Goal: Task Accomplishment & Management: Use online tool/utility

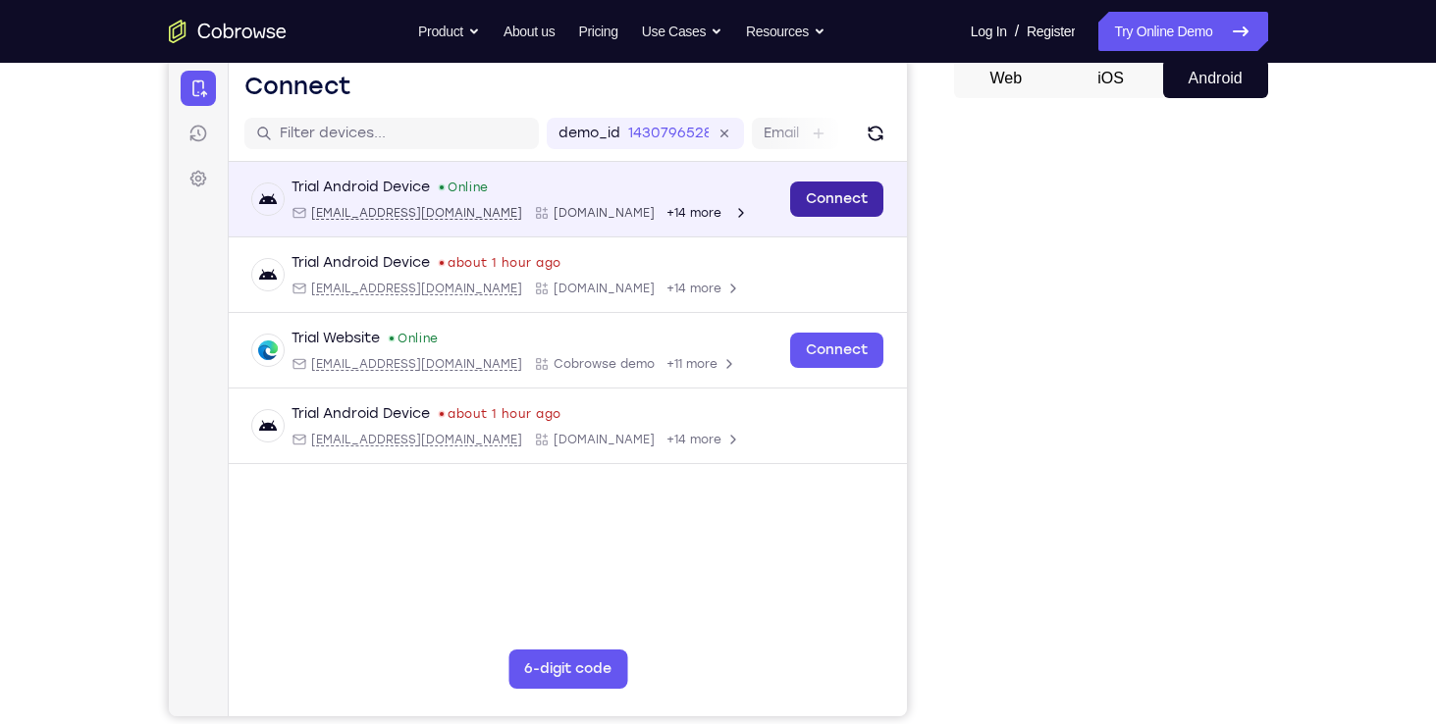
click at [843, 191] on link "Connect" at bounding box center [835, 199] width 93 height 35
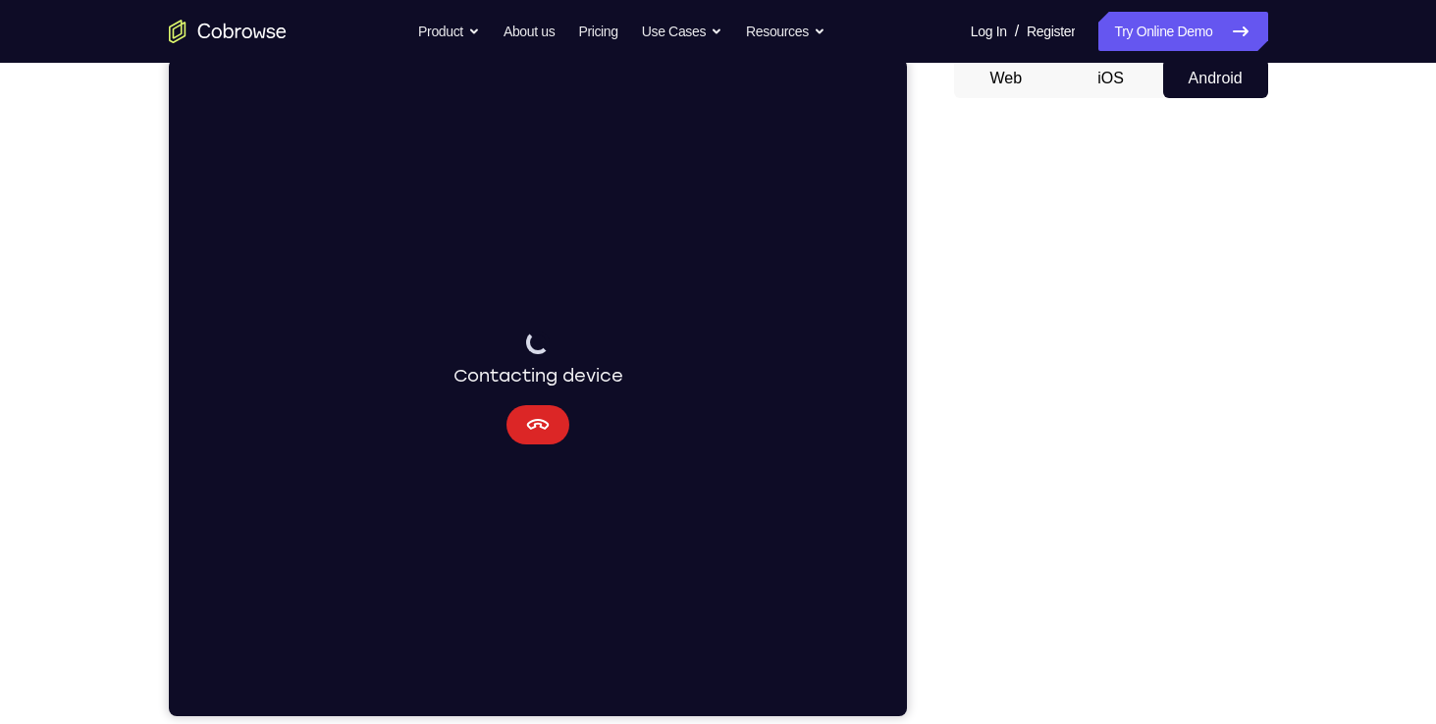
click at [506, 433] on button "Cancel" at bounding box center [536, 424] width 63 height 39
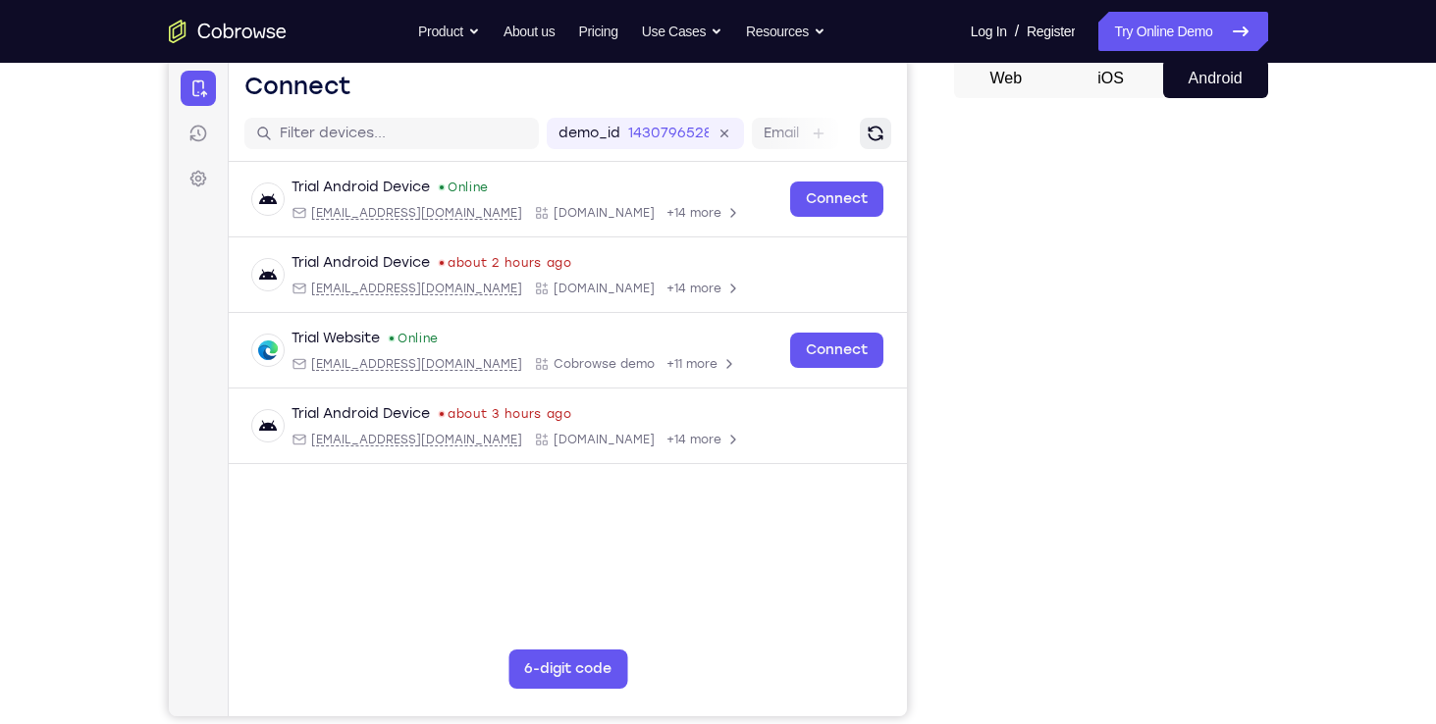
click at [871, 134] on icon "Refresh" at bounding box center [875, 134] width 20 height 20
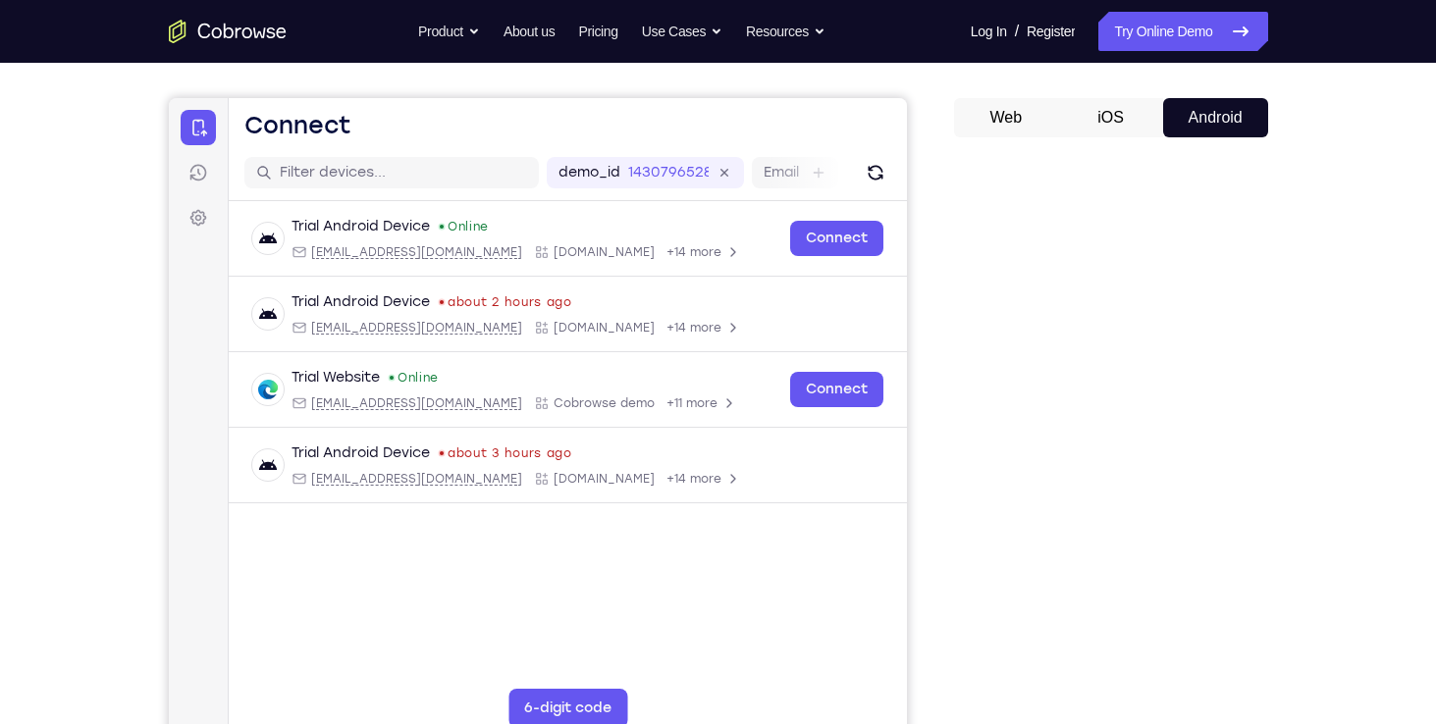
click at [1111, 121] on button "iOS" at bounding box center [1110, 117] width 105 height 39
click at [1201, 106] on button "Android" at bounding box center [1215, 117] width 105 height 39
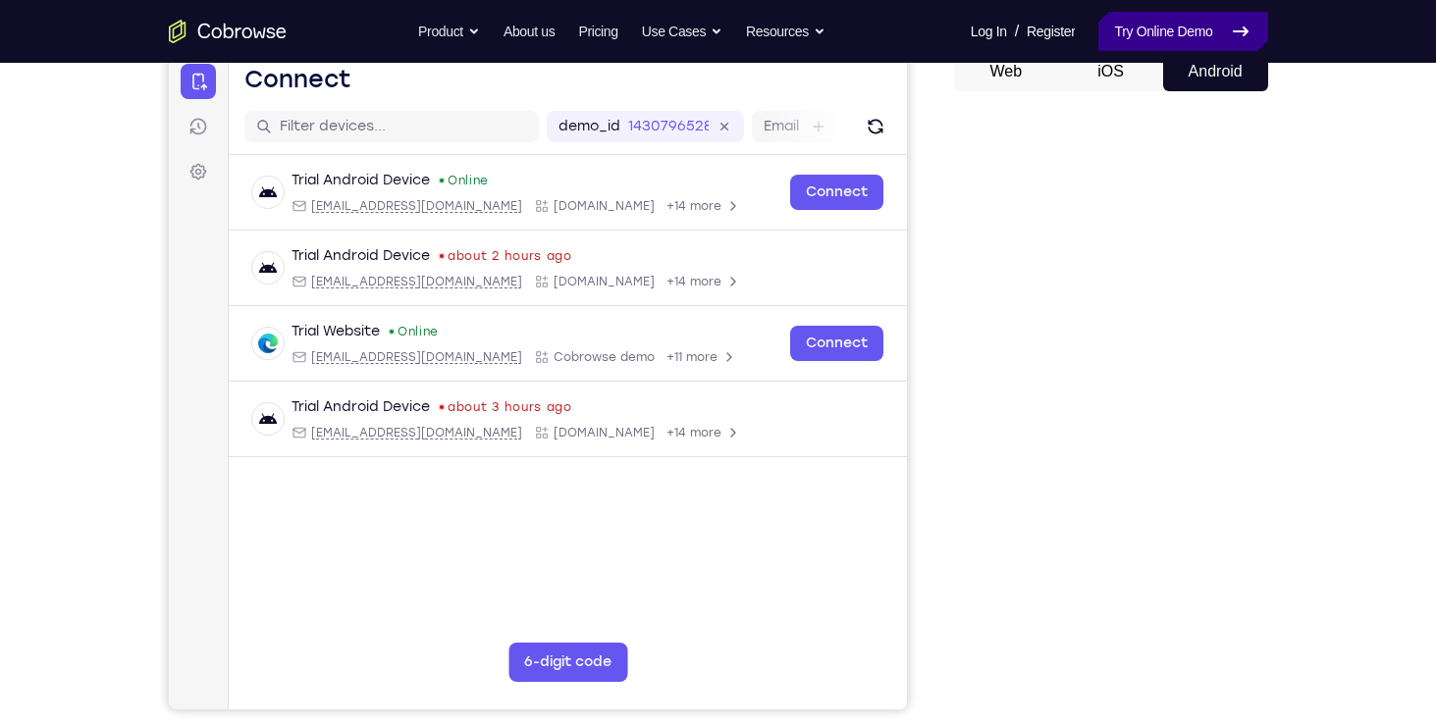
click at [1117, 29] on link "Try Online Demo" at bounding box center [1182, 31] width 169 height 39
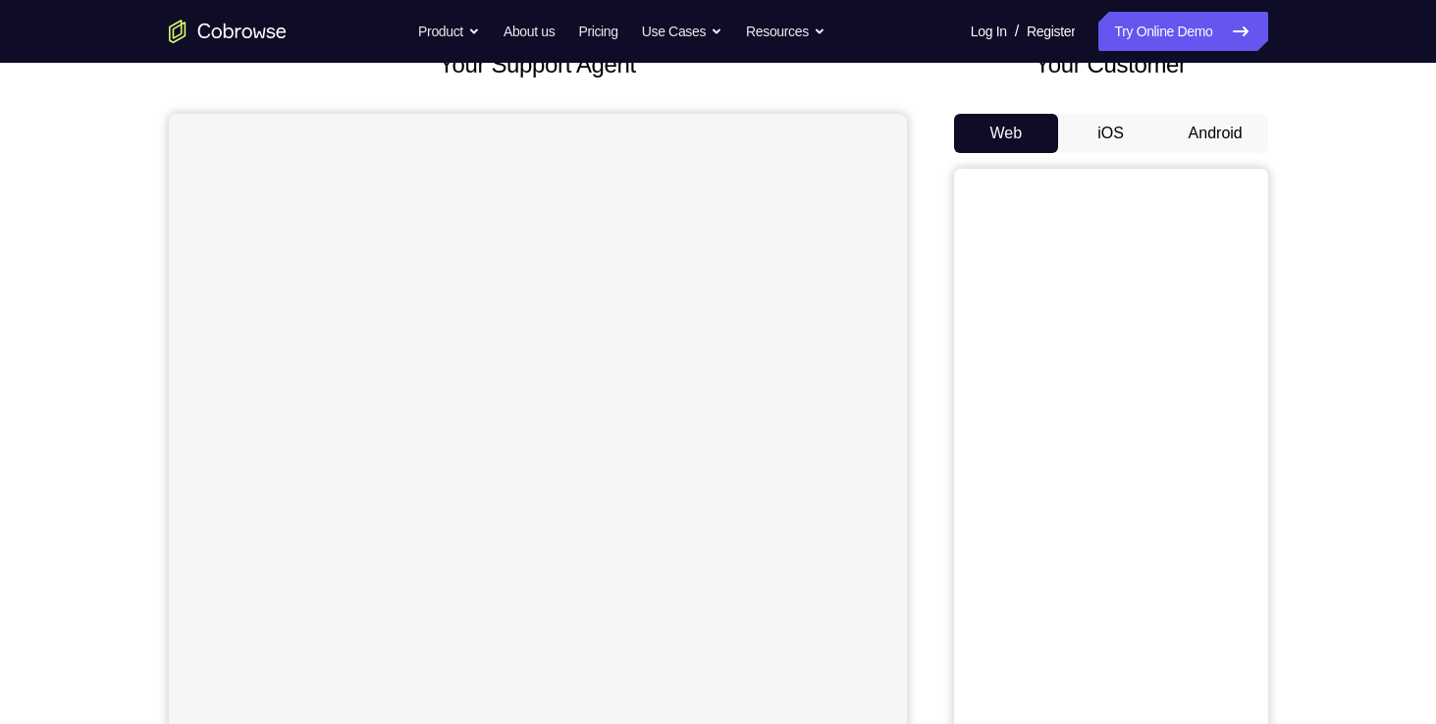
scroll to position [145, 0]
click at [1209, 112] on button "Android" at bounding box center [1215, 129] width 105 height 39
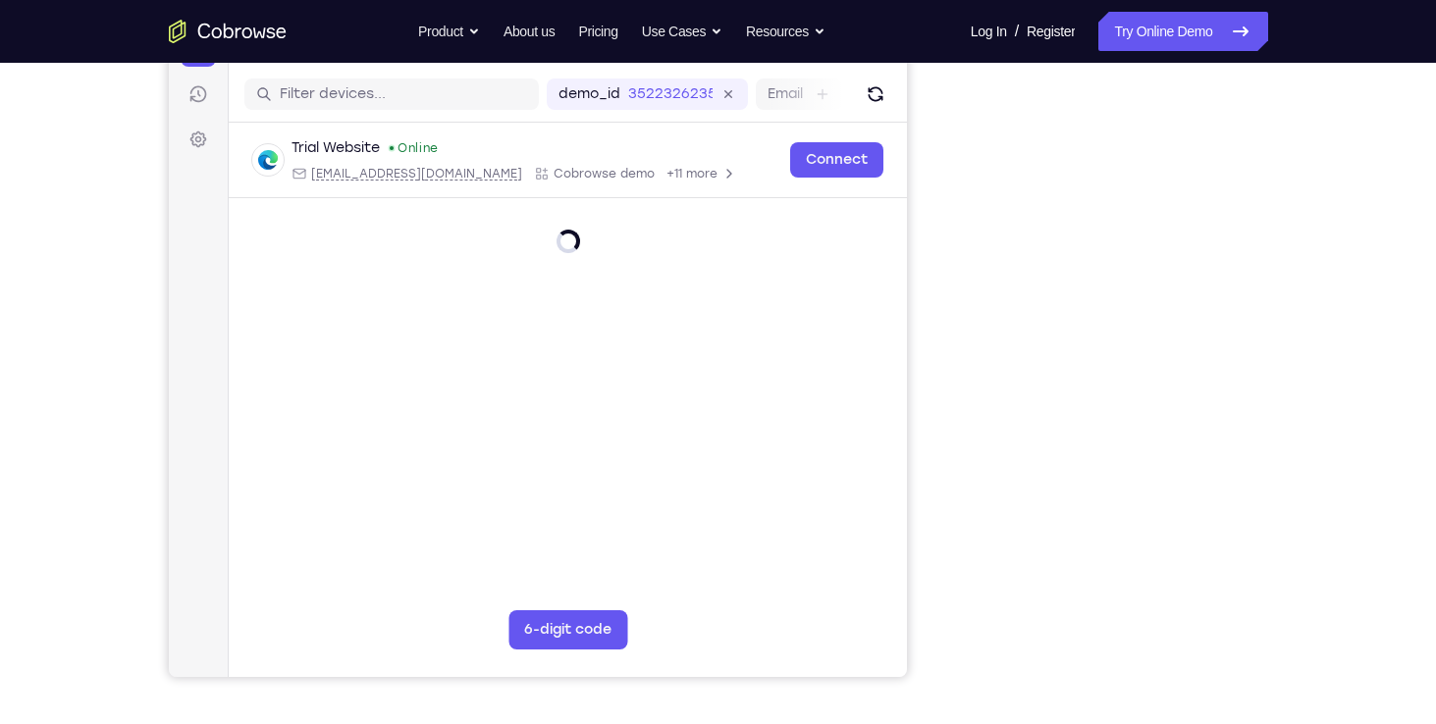
scroll to position [199, 0]
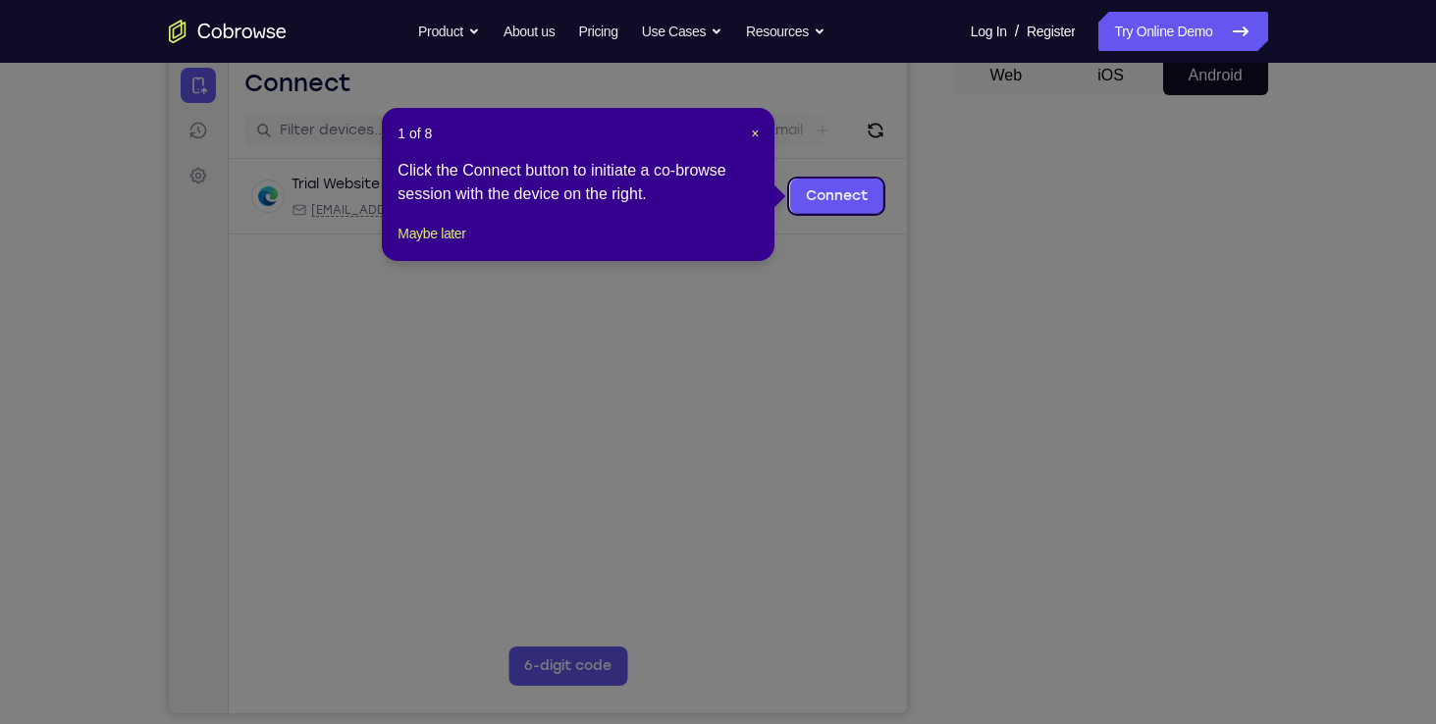
click at [1095, 256] on icon at bounding box center [725, 362] width 1451 height 724
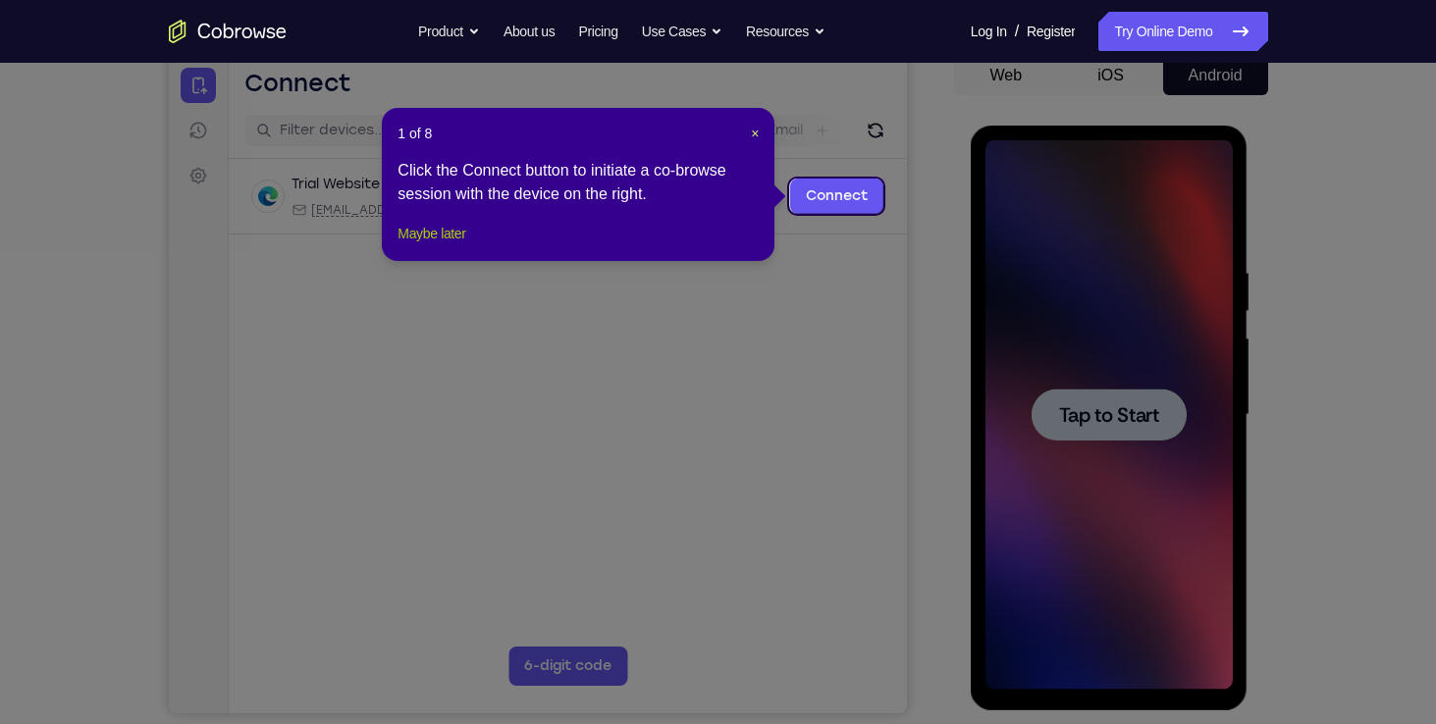
scroll to position [0, 0]
click at [448, 245] on button "Maybe later" at bounding box center [431, 234] width 68 height 24
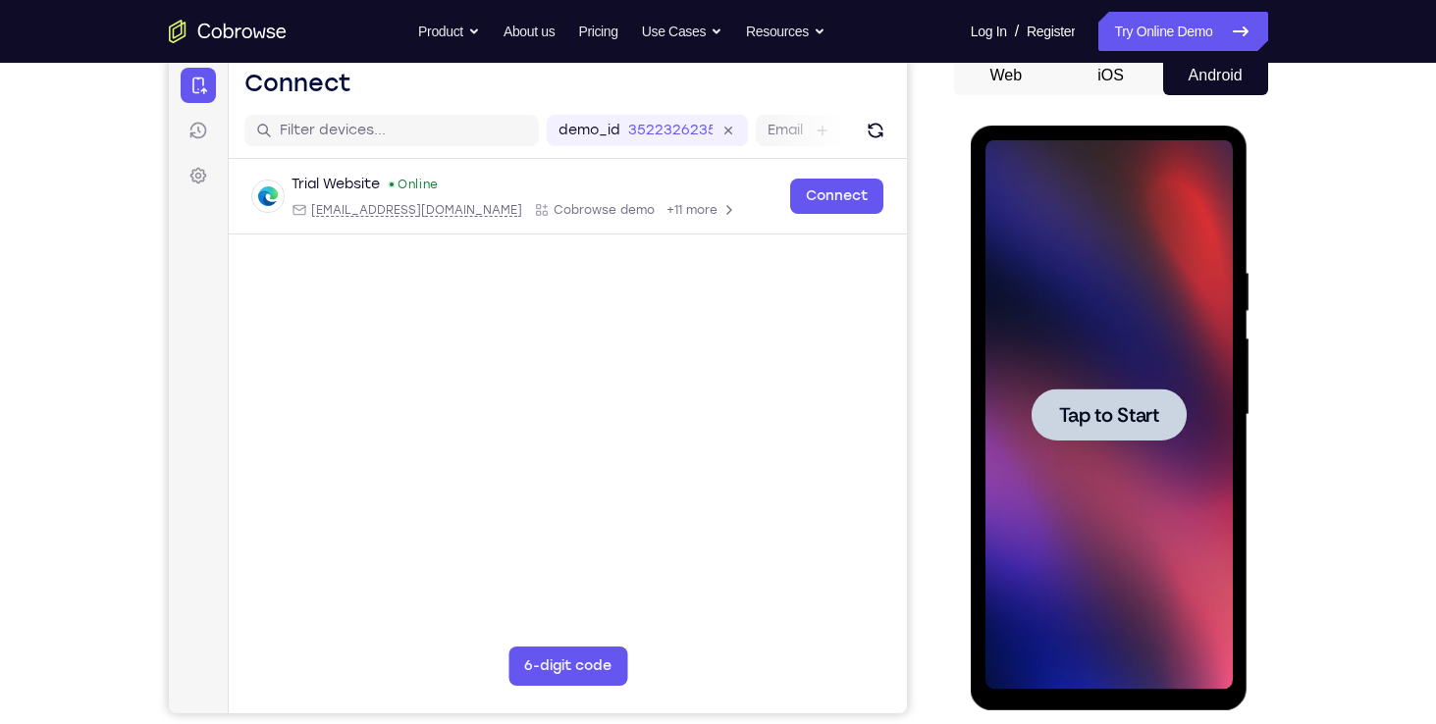
click at [1072, 396] on div at bounding box center [1109, 415] width 155 height 52
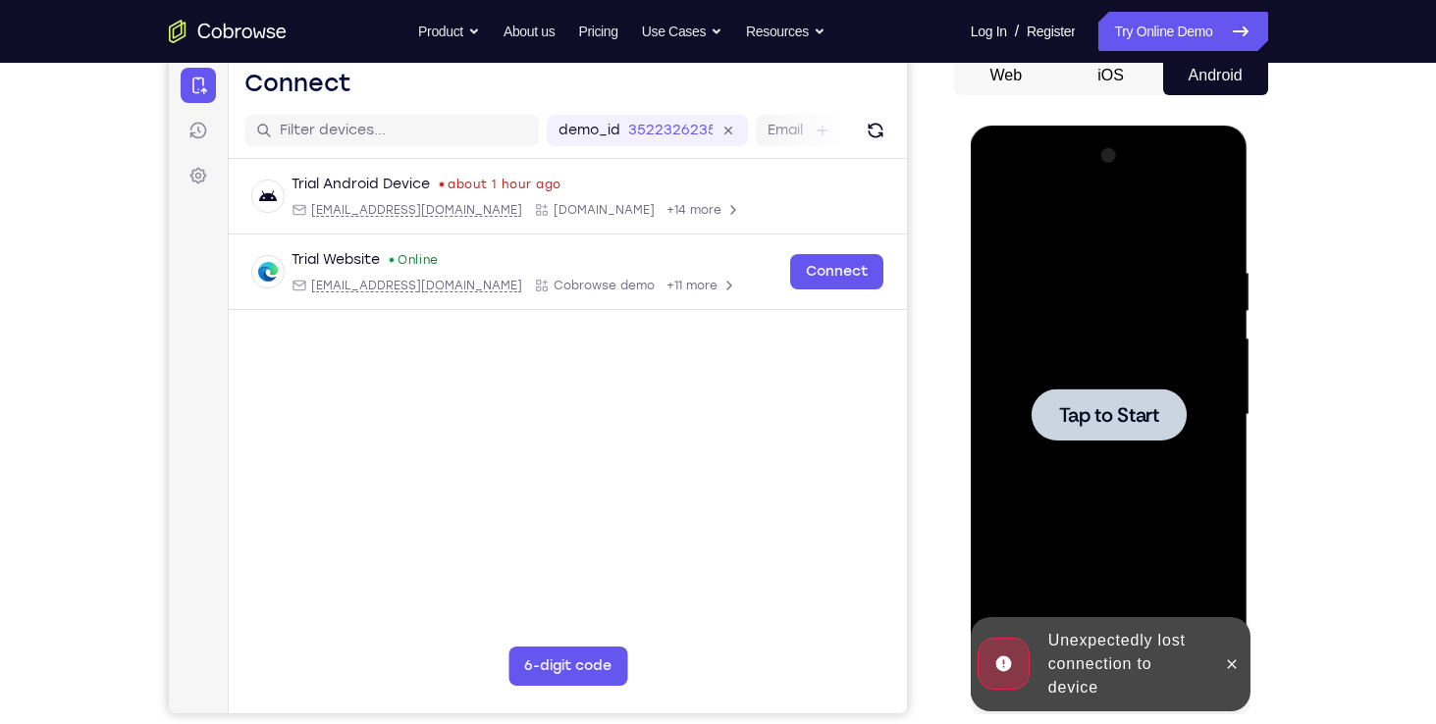
click at [1083, 294] on div at bounding box center [1108, 415] width 247 height 550
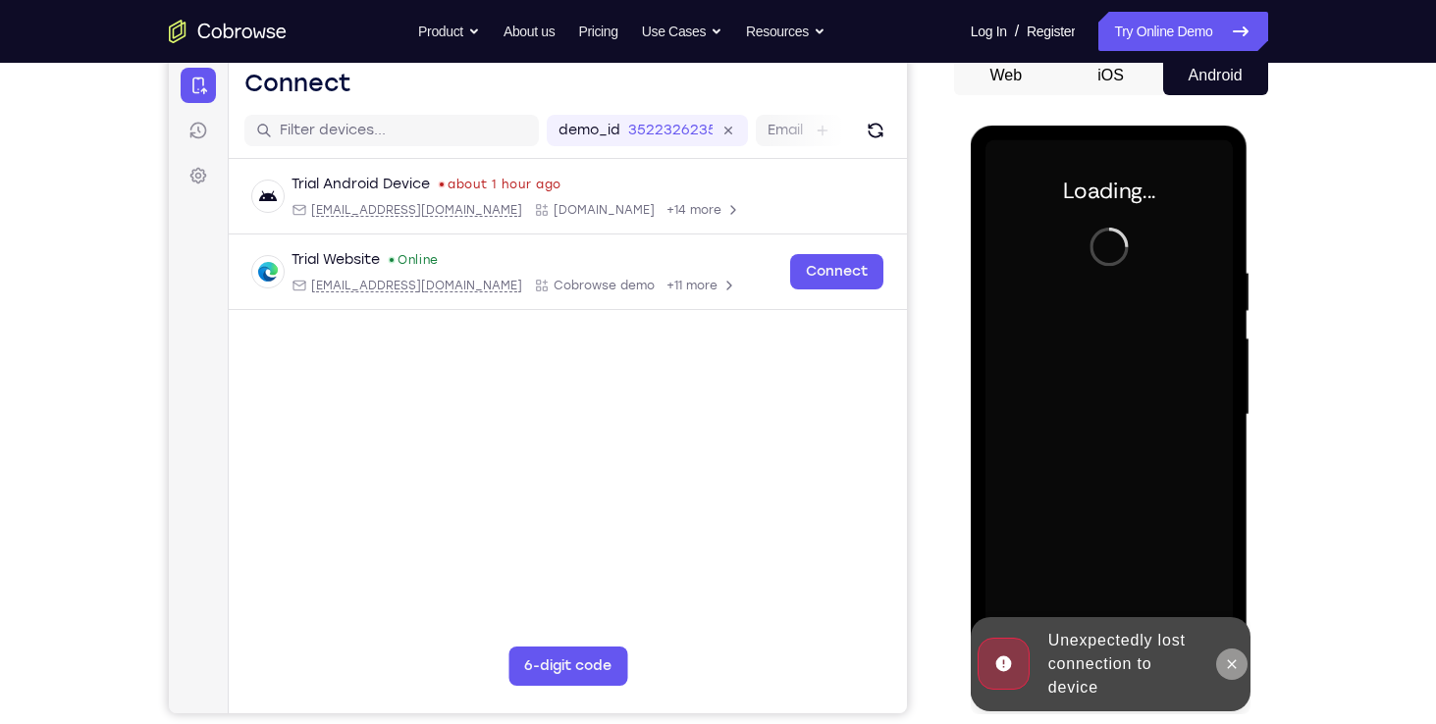
click at [1242, 674] on button at bounding box center [1231, 664] width 31 height 31
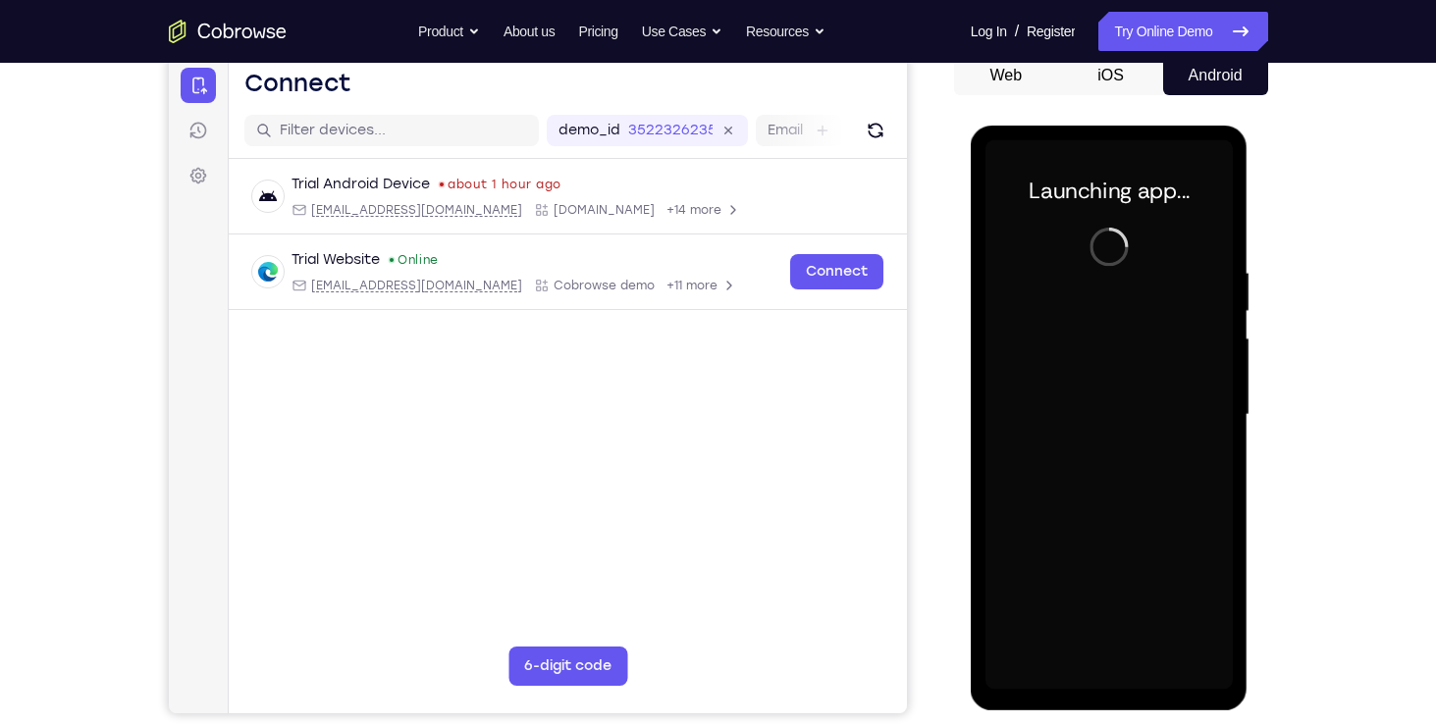
click at [1111, 676] on div at bounding box center [1108, 415] width 247 height 550
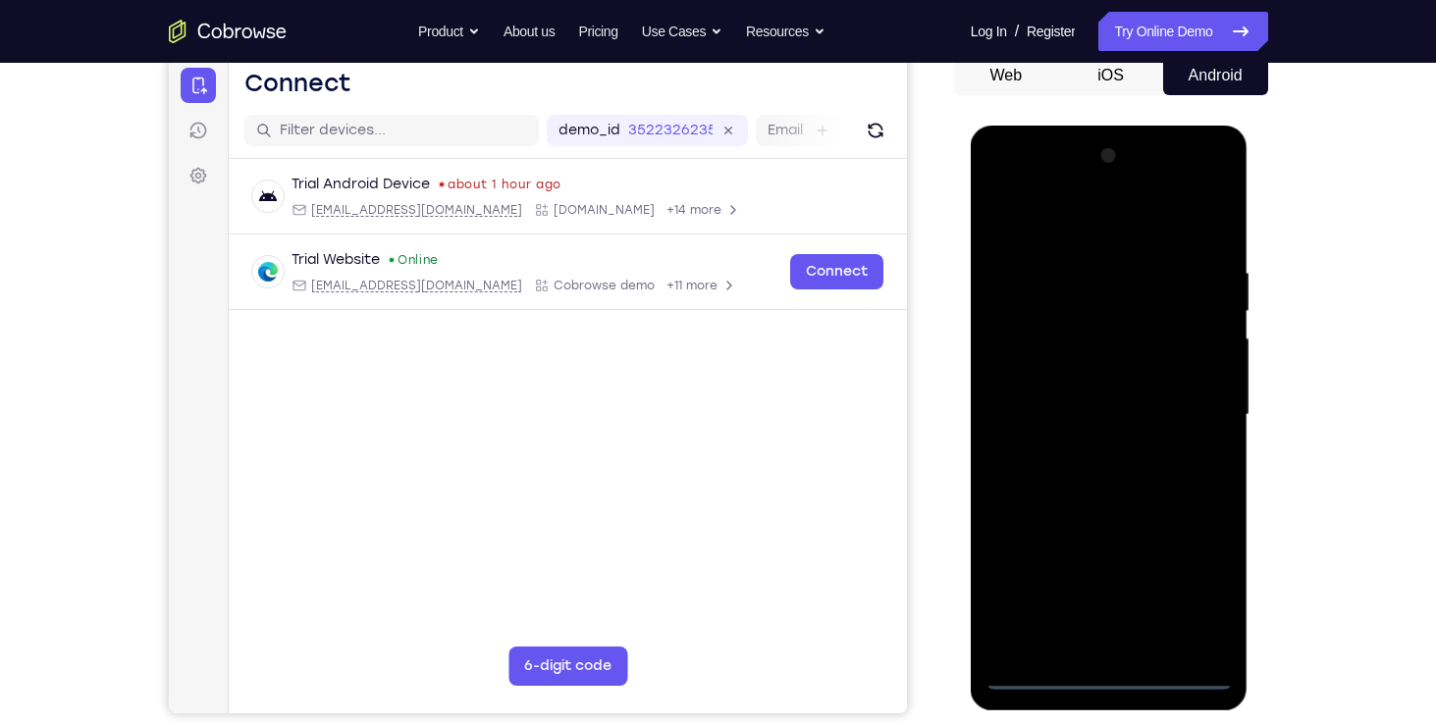
click at [1111, 676] on div at bounding box center [1108, 415] width 247 height 550
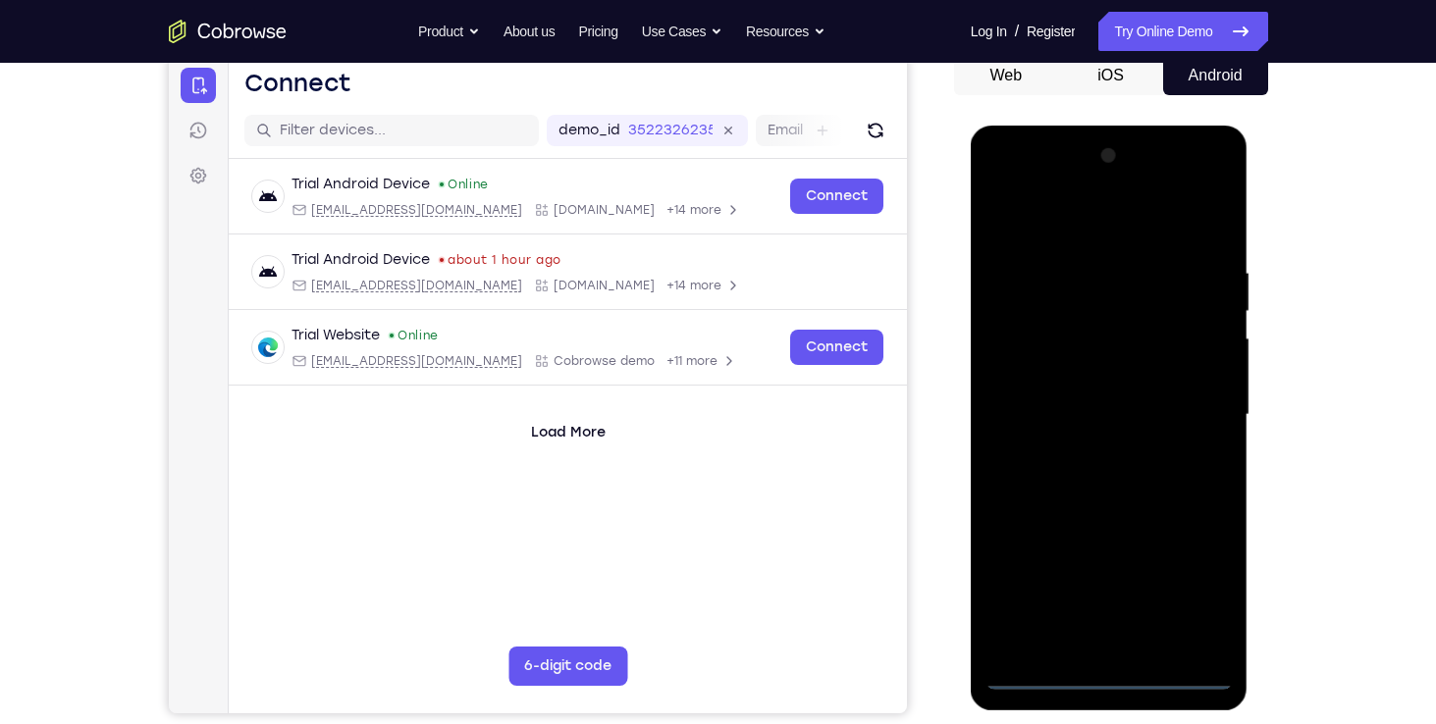
click at [1204, 600] on div at bounding box center [1108, 415] width 247 height 550
click at [1061, 219] on div at bounding box center [1108, 415] width 247 height 550
click at [1185, 408] on div at bounding box center [1108, 415] width 247 height 550
click at [1087, 447] on div at bounding box center [1108, 415] width 247 height 550
click at [1088, 388] on div at bounding box center [1108, 415] width 247 height 550
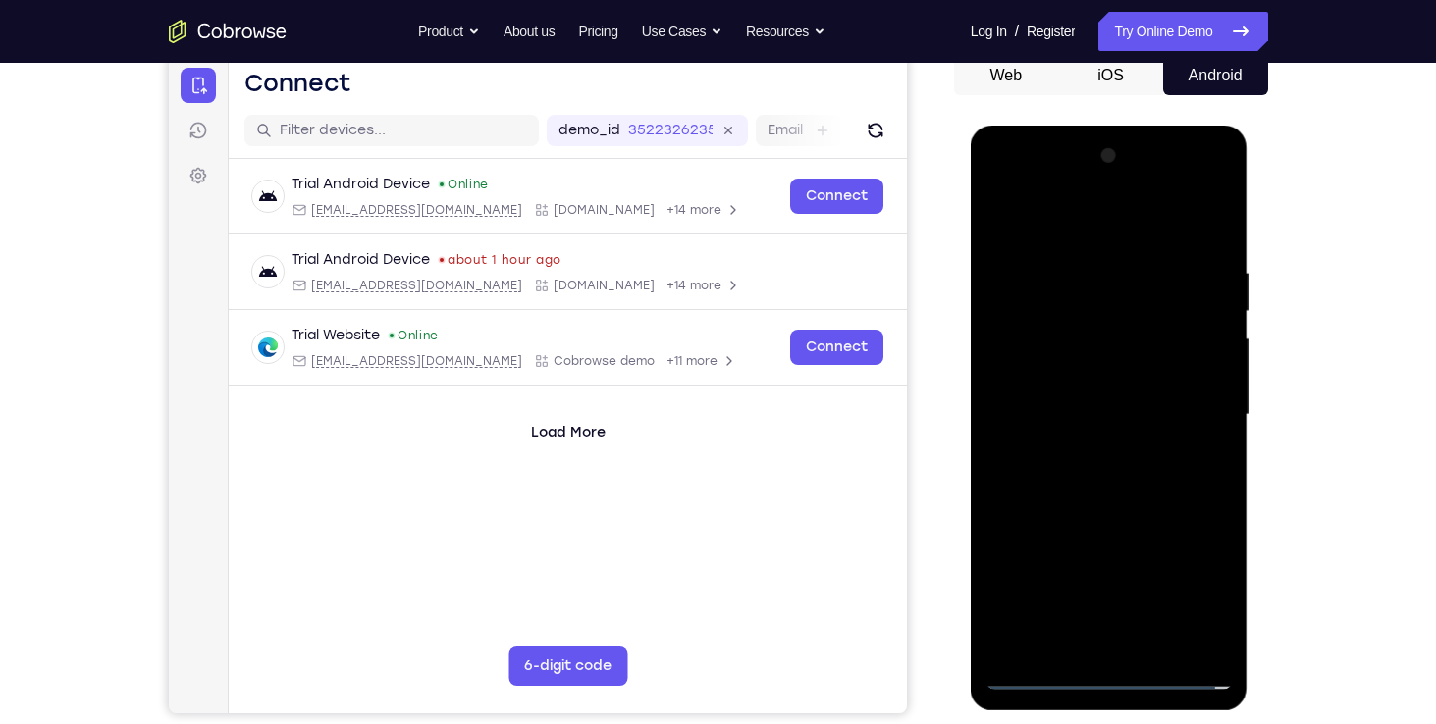
click at [1086, 388] on div at bounding box center [1108, 415] width 247 height 550
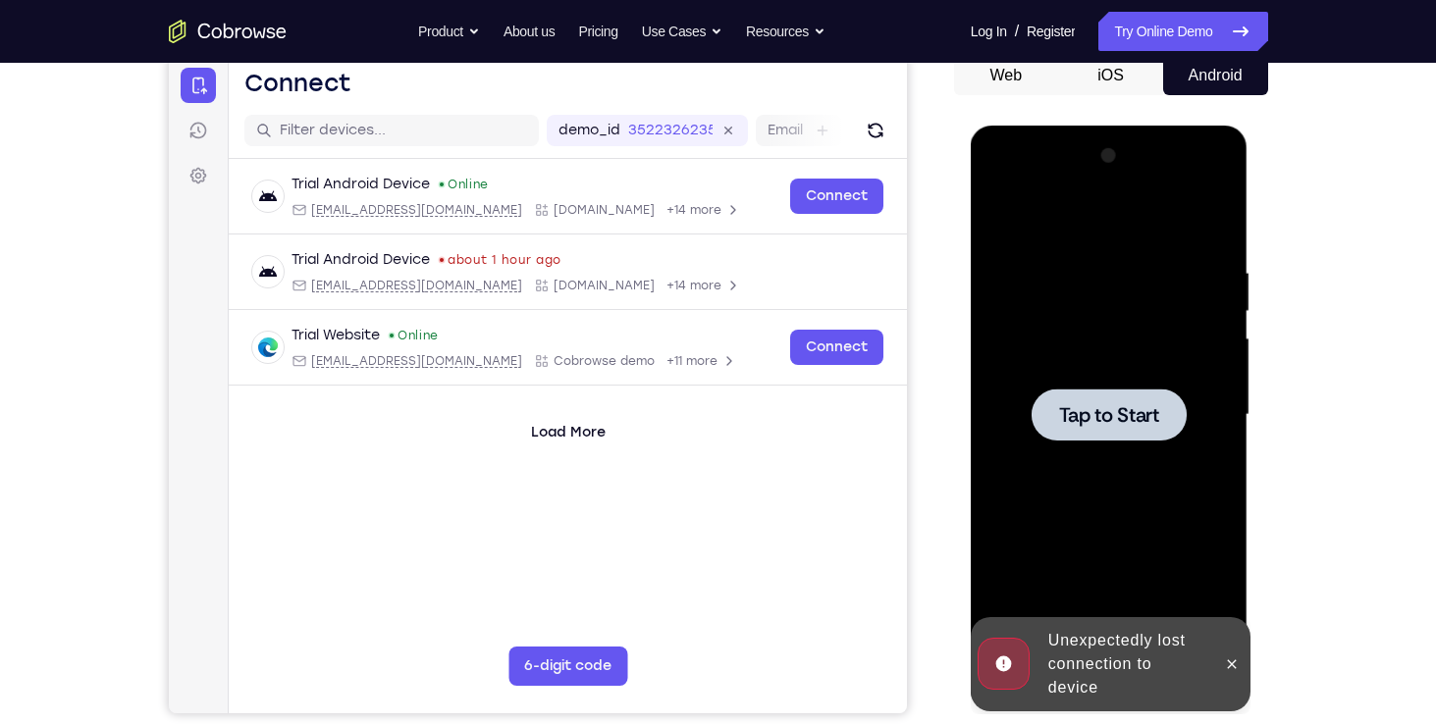
click at [1002, 305] on div at bounding box center [1108, 415] width 247 height 550
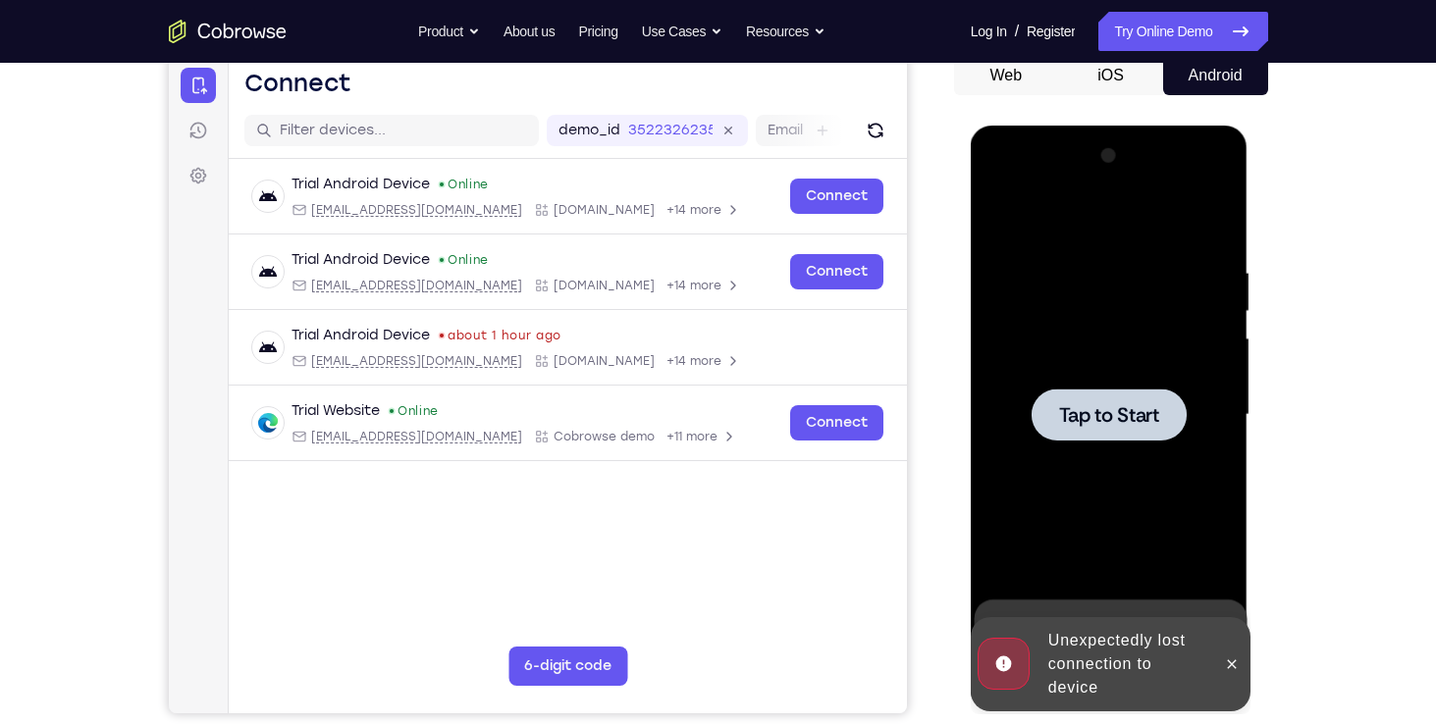
click at [1112, 378] on div at bounding box center [1108, 415] width 247 height 550
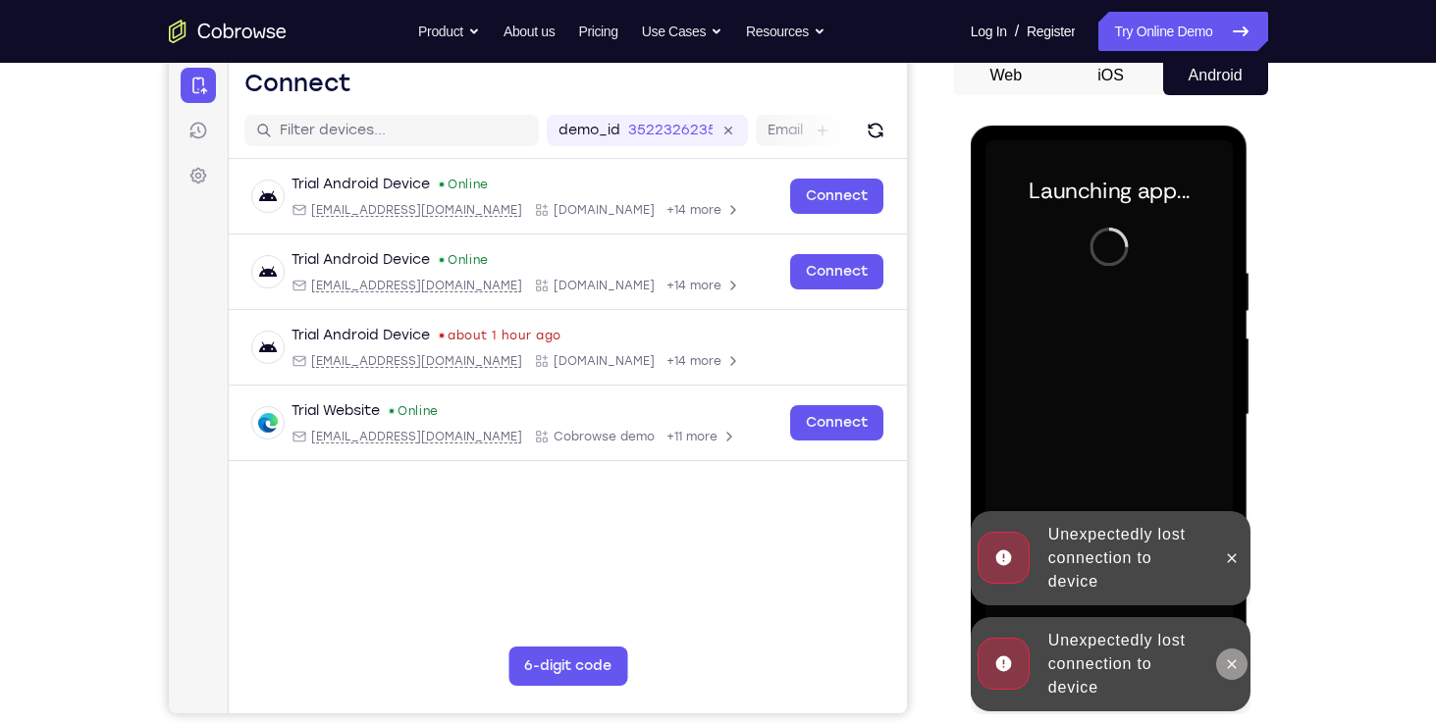
click at [1226, 660] on icon at bounding box center [1232, 665] width 16 height 16
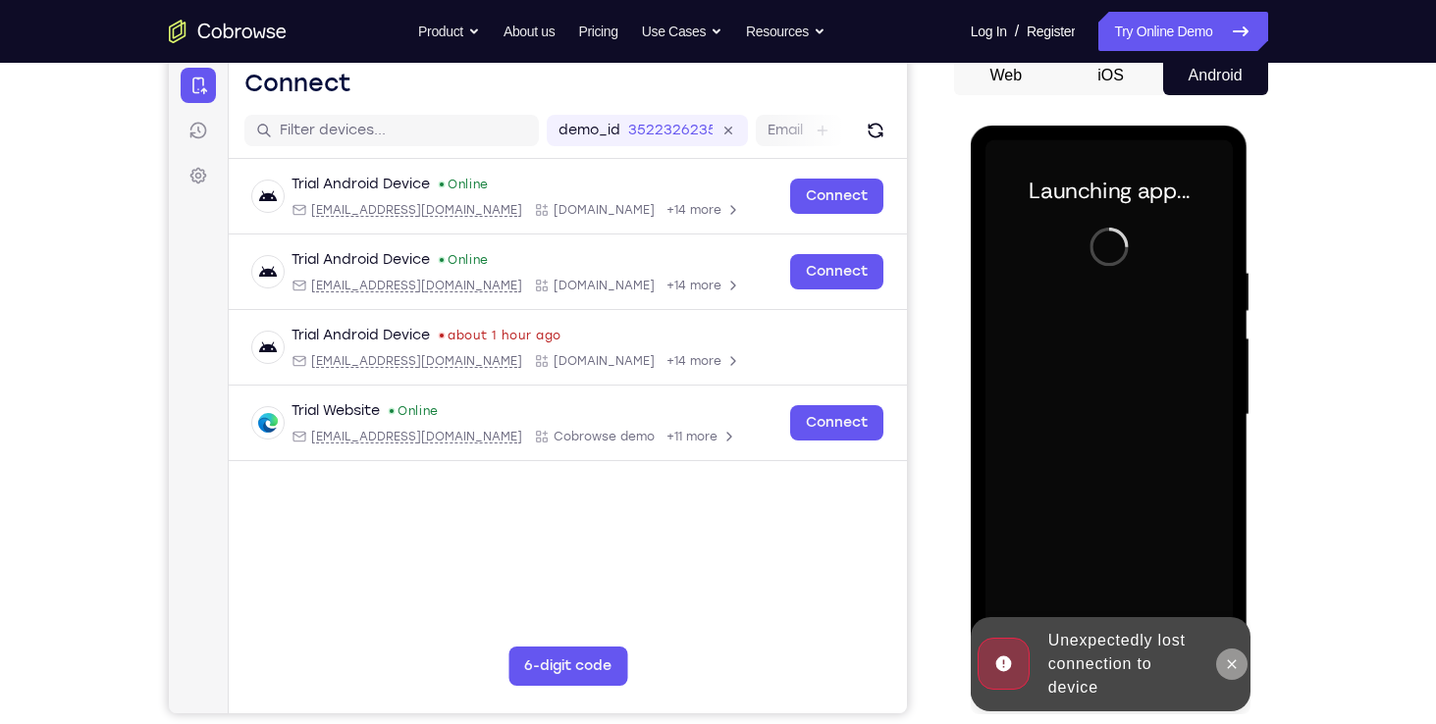
click at [1230, 660] on icon at bounding box center [1232, 665] width 16 height 16
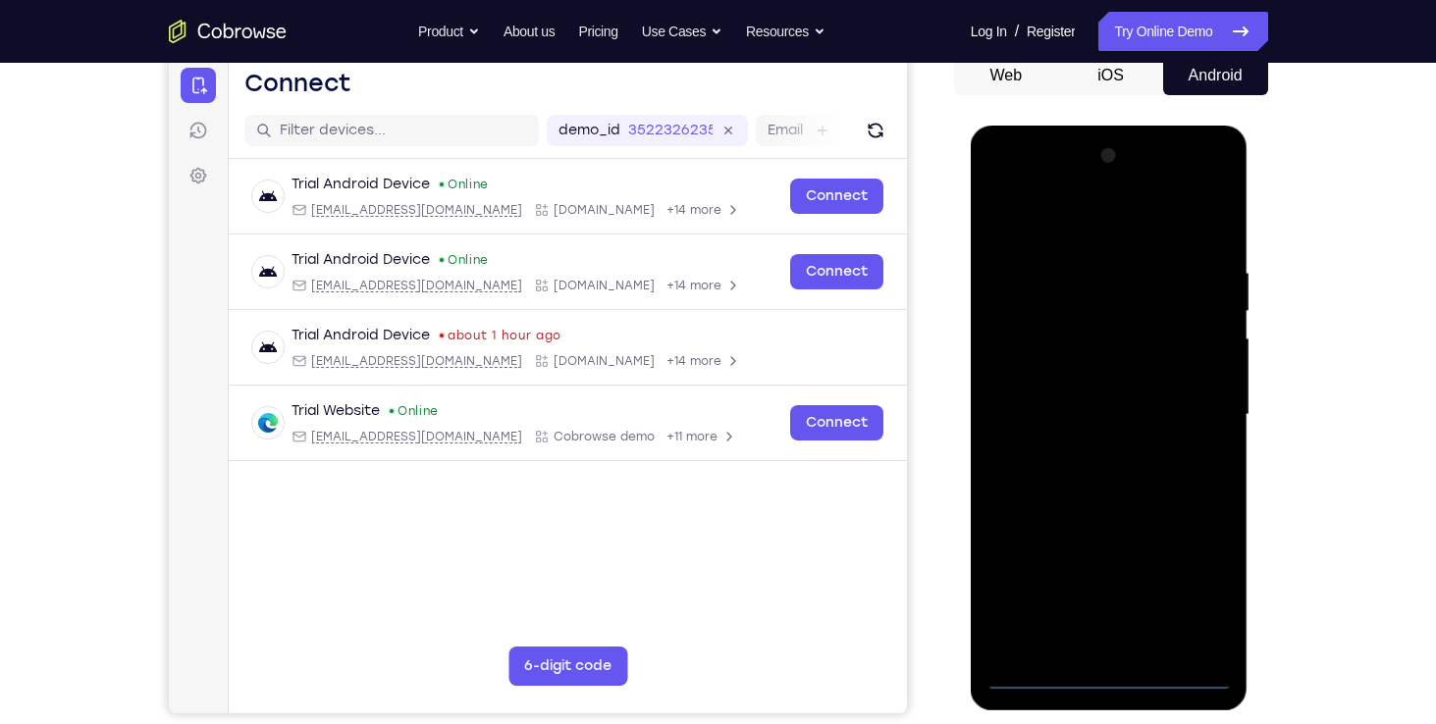
click at [1105, 670] on div at bounding box center [1108, 415] width 247 height 550
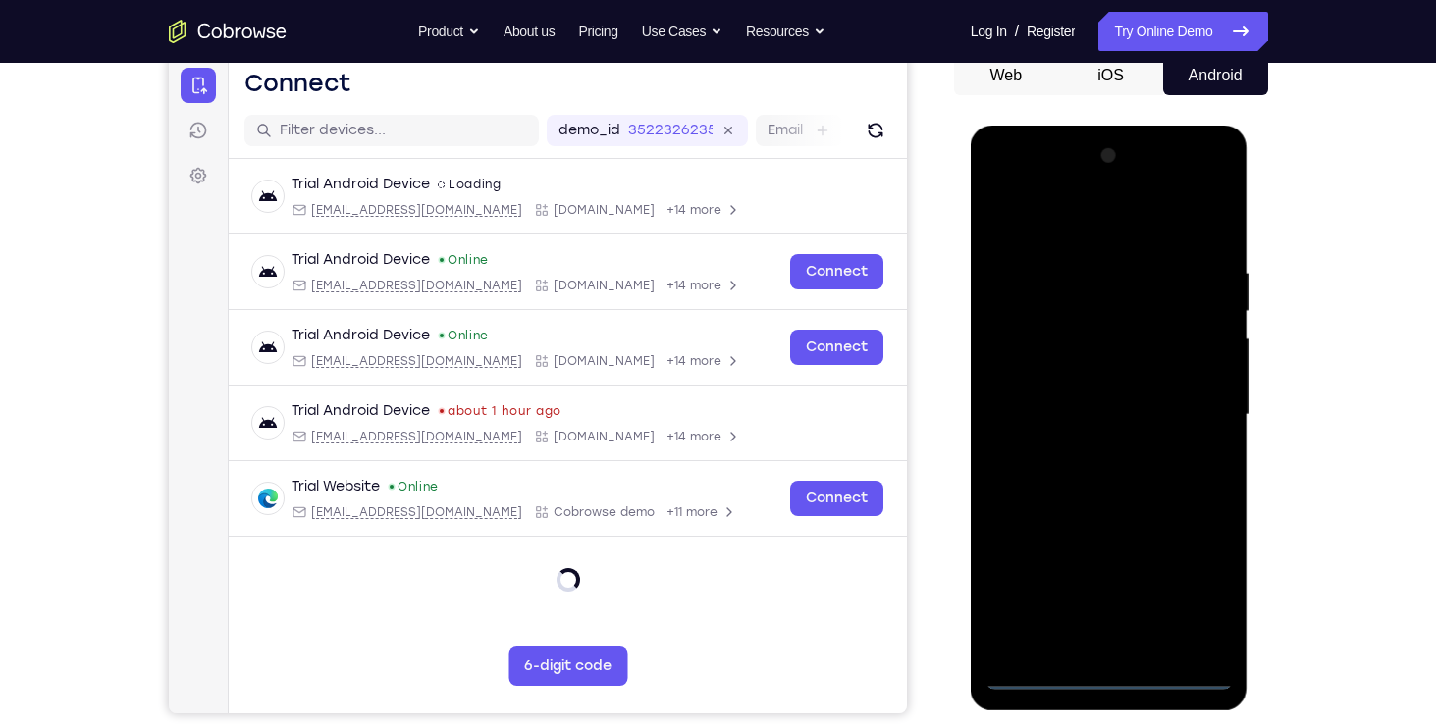
click at [1186, 586] on div at bounding box center [1108, 415] width 247 height 550
click at [1057, 214] on div at bounding box center [1108, 415] width 247 height 550
click at [1071, 227] on div at bounding box center [1108, 415] width 247 height 550
click at [1066, 217] on div at bounding box center [1108, 415] width 247 height 550
click at [1191, 398] on div at bounding box center [1108, 415] width 247 height 550
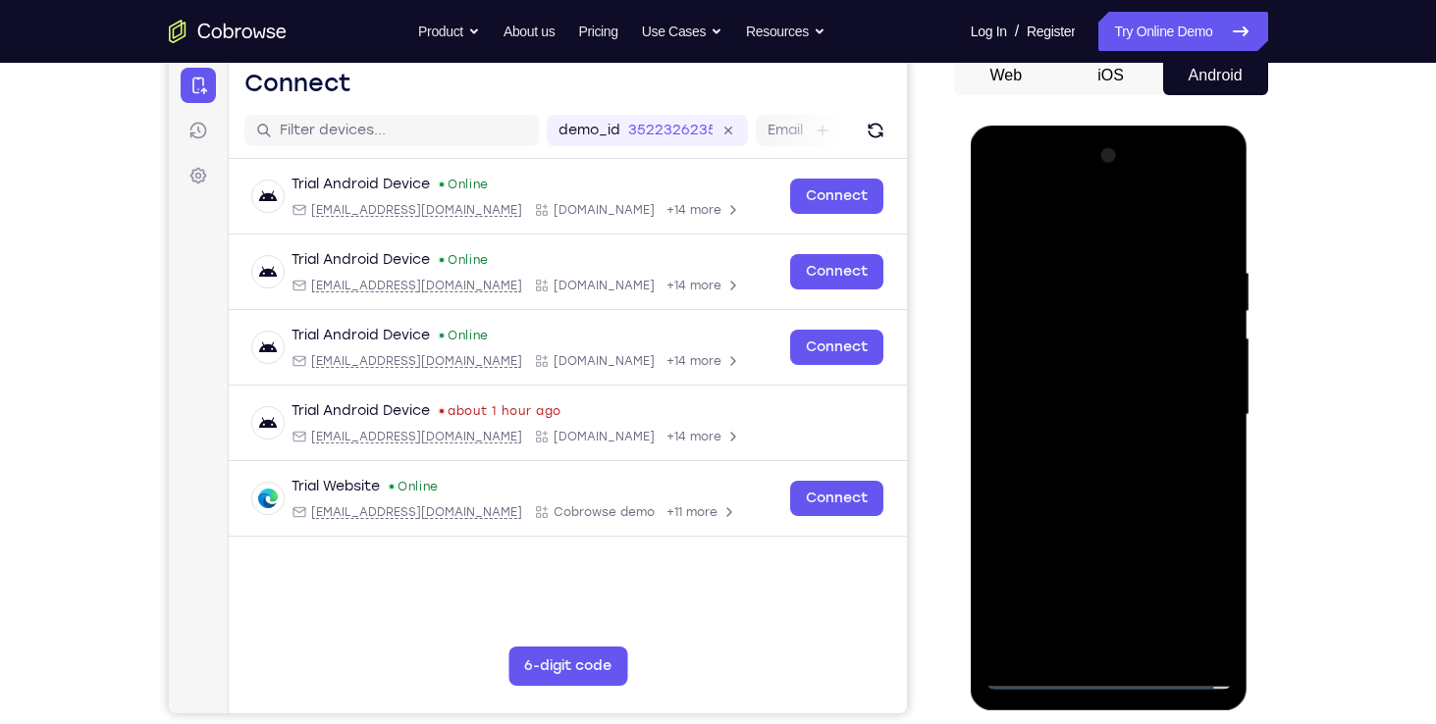
click at [1081, 585] on div at bounding box center [1108, 415] width 247 height 550
click at [1086, 454] on div at bounding box center [1108, 415] width 247 height 550
click at [1086, 392] on div at bounding box center [1108, 415] width 247 height 550
click at [1088, 371] on div at bounding box center [1108, 415] width 247 height 550
click at [1075, 417] on div at bounding box center [1108, 415] width 247 height 550
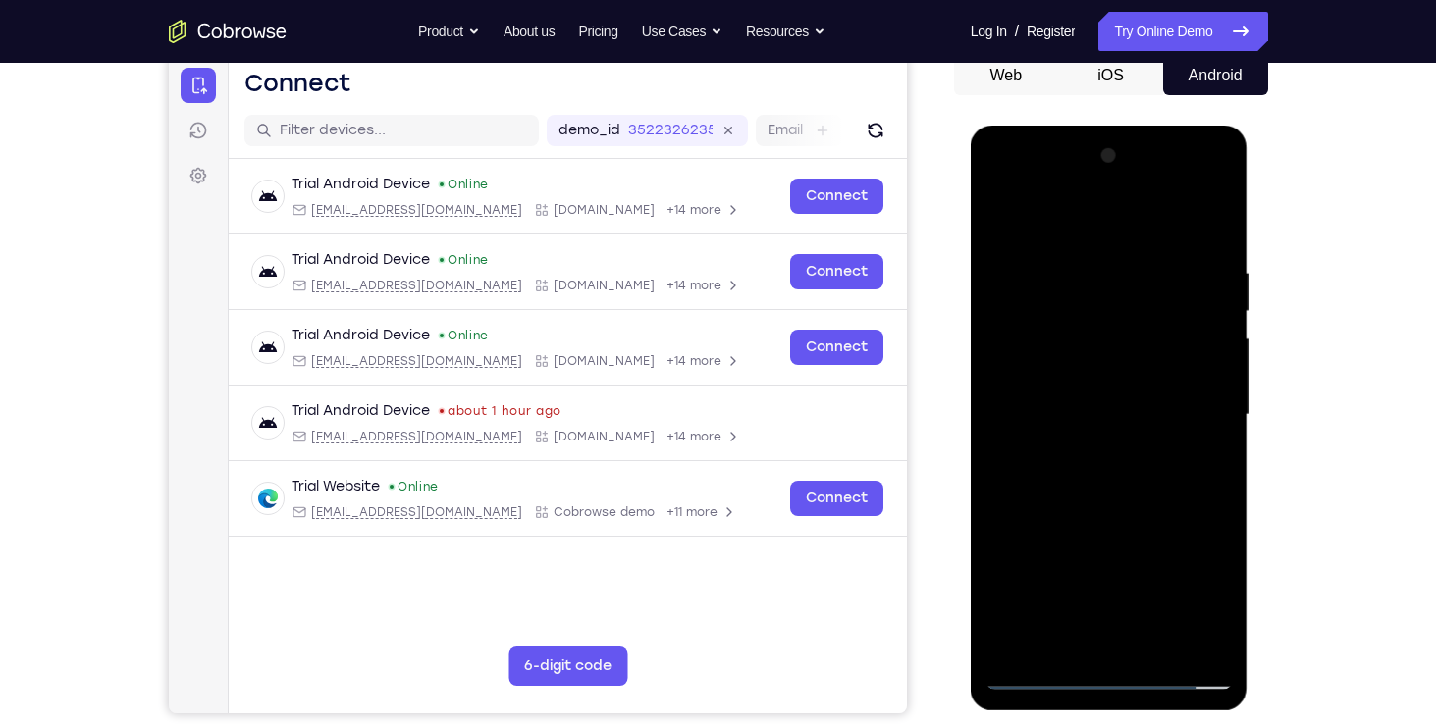
click at [1077, 474] on div at bounding box center [1108, 415] width 247 height 550
click at [1151, 648] on div at bounding box center [1108, 415] width 247 height 550
click at [1114, 511] on div at bounding box center [1108, 415] width 247 height 550
click at [1163, 646] on div at bounding box center [1108, 415] width 247 height 550
drag, startPoint x: 1102, startPoint y: 231, endPoint x: 1097, endPoint y: 144, distance: 86.5
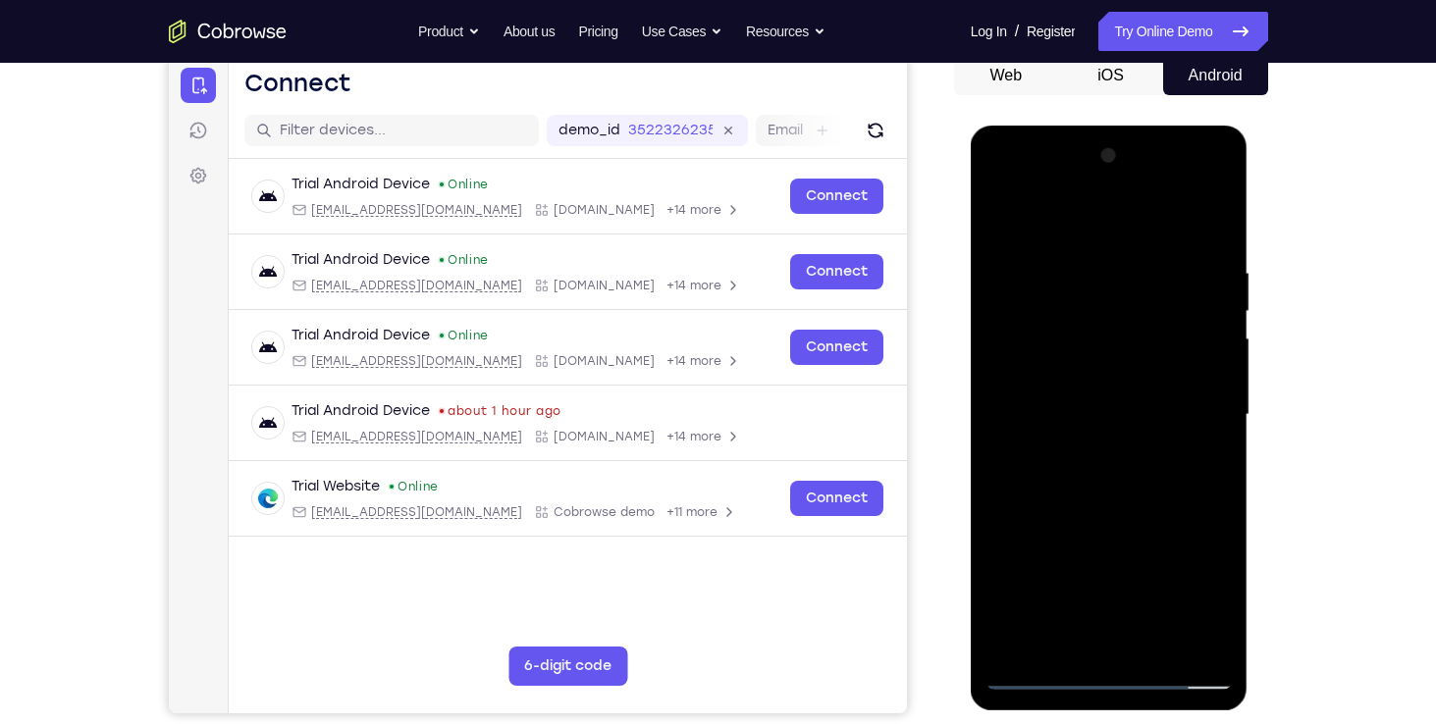
click at [1097, 144] on div at bounding box center [1108, 415] width 247 height 550
click at [1136, 521] on div at bounding box center [1108, 415] width 247 height 550
click at [1108, 401] on div at bounding box center [1108, 415] width 247 height 550
click at [1093, 636] on div at bounding box center [1108, 415] width 247 height 550
click at [1201, 466] on div at bounding box center [1108, 415] width 247 height 550
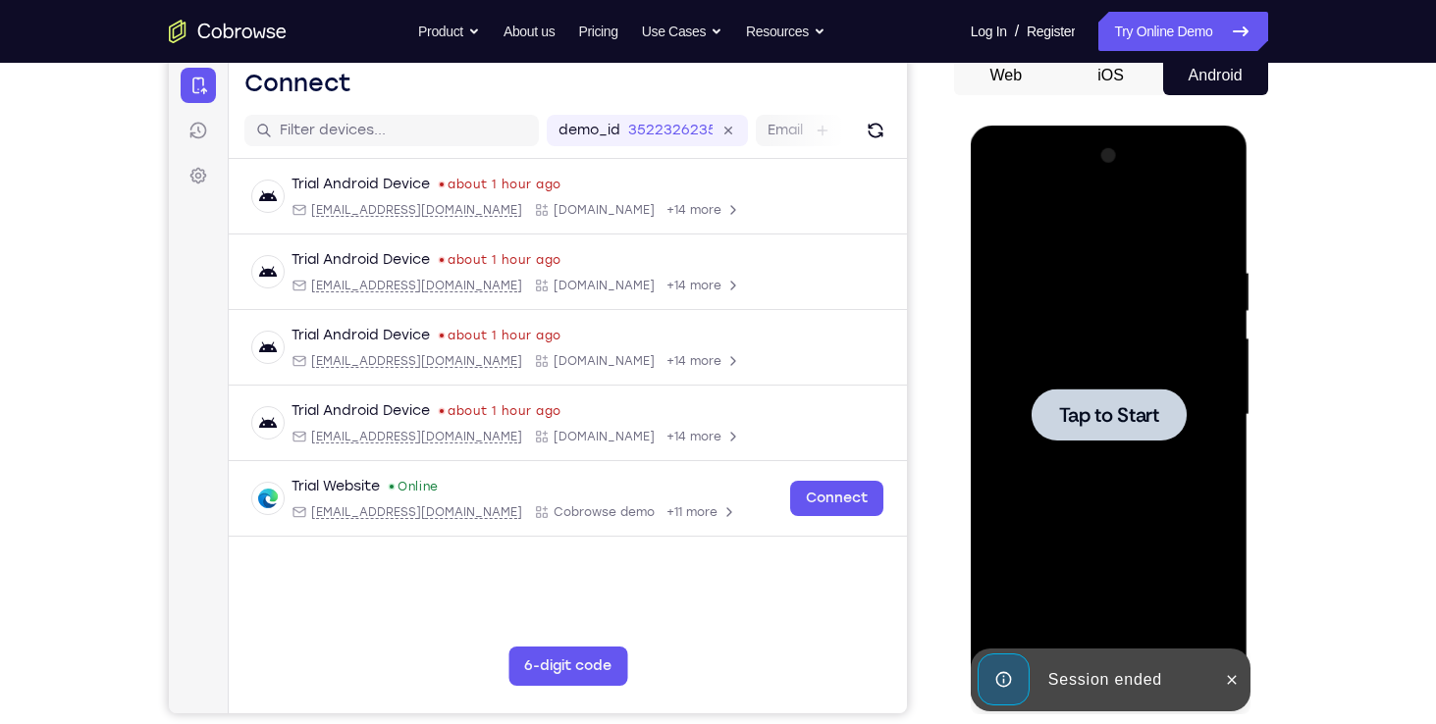
click at [1130, 325] on div at bounding box center [1108, 415] width 247 height 550
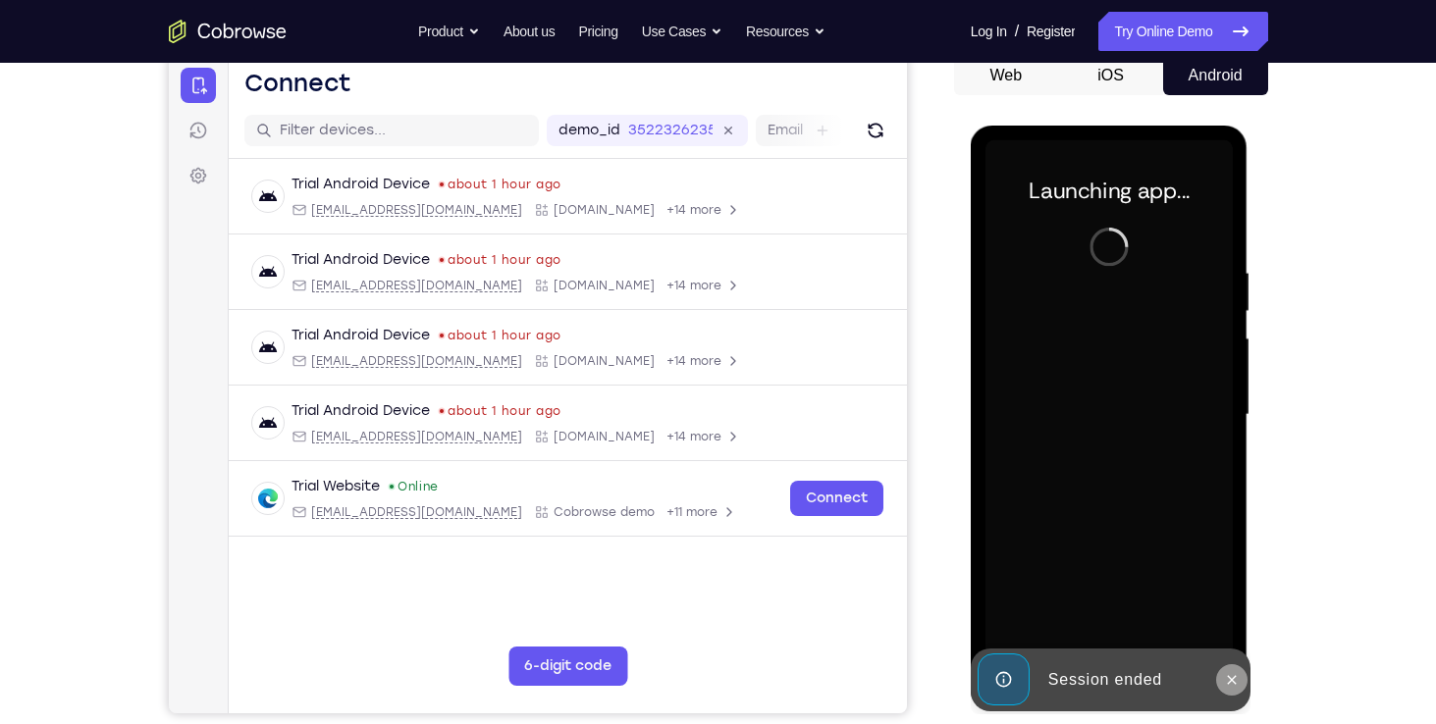
click at [1236, 679] on icon at bounding box center [1232, 680] width 16 height 16
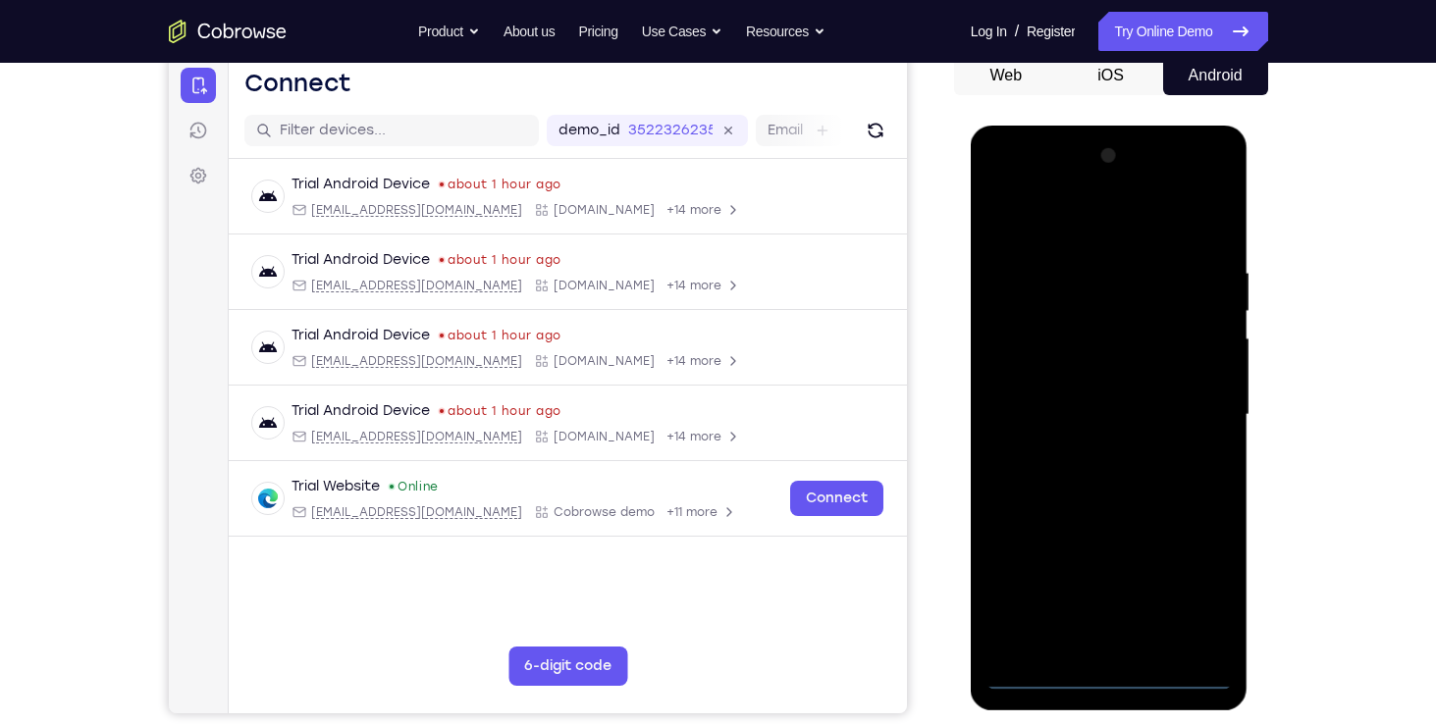
click at [1108, 680] on div at bounding box center [1108, 415] width 247 height 550
click at [1108, 674] on div at bounding box center [1108, 415] width 247 height 550
click at [1217, 584] on div at bounding box center [1108, 415] width 247 height 550
click at [1202, 588] on div at bounding box center [1108, 415] width 247 height 550
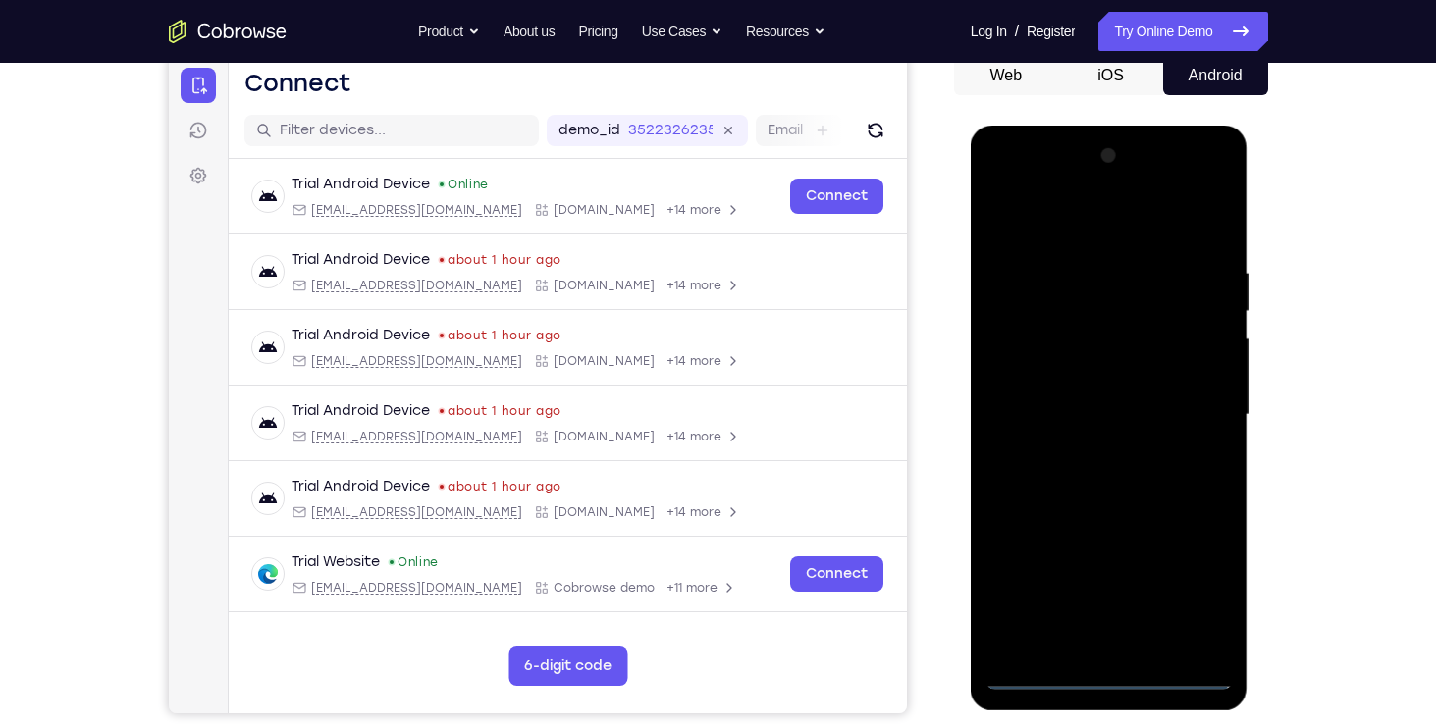
click at [1061, 215] on div at bounding box center [1108, 415] width 247 height 550
click at [1188, 406] on div at bounding box center [1108, 415] width 247 height 550
click at [1078, 452] on div at bounding box center [1108, 415] width 247 height 550
click at [1085, 386] on div at bounding box center [1108, 415] width 247 height 550
drag, startPoint x: 1128, startPoint y: 339, endPoint x: 998, endPoint y: 336, distance: 129.6
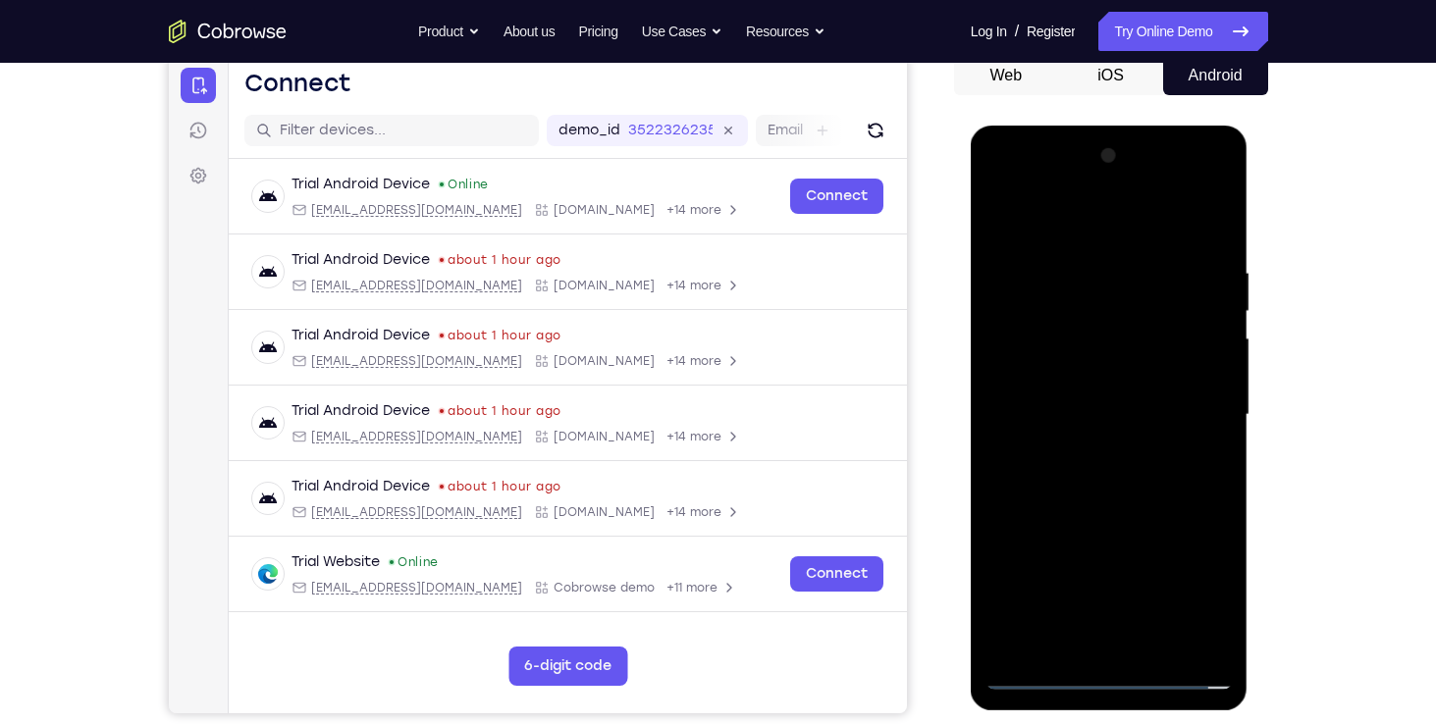
click at [998, 336] on div at bounding box center [1108, 415] width 247 height 550
click at [1208, 332] on div at bounding box center [1108, 415] width 247 height 550
click at [1091, 375] on div at bounding box center [1108, 415] width 247 height 550
drag, startPoint x: 2007, startPoint y: 149, endPoint x: 1110, endPoint y: 418, distance: 936.5
click at [1110, 418] on div at bounding box center [1108, 415] width 247 height 550
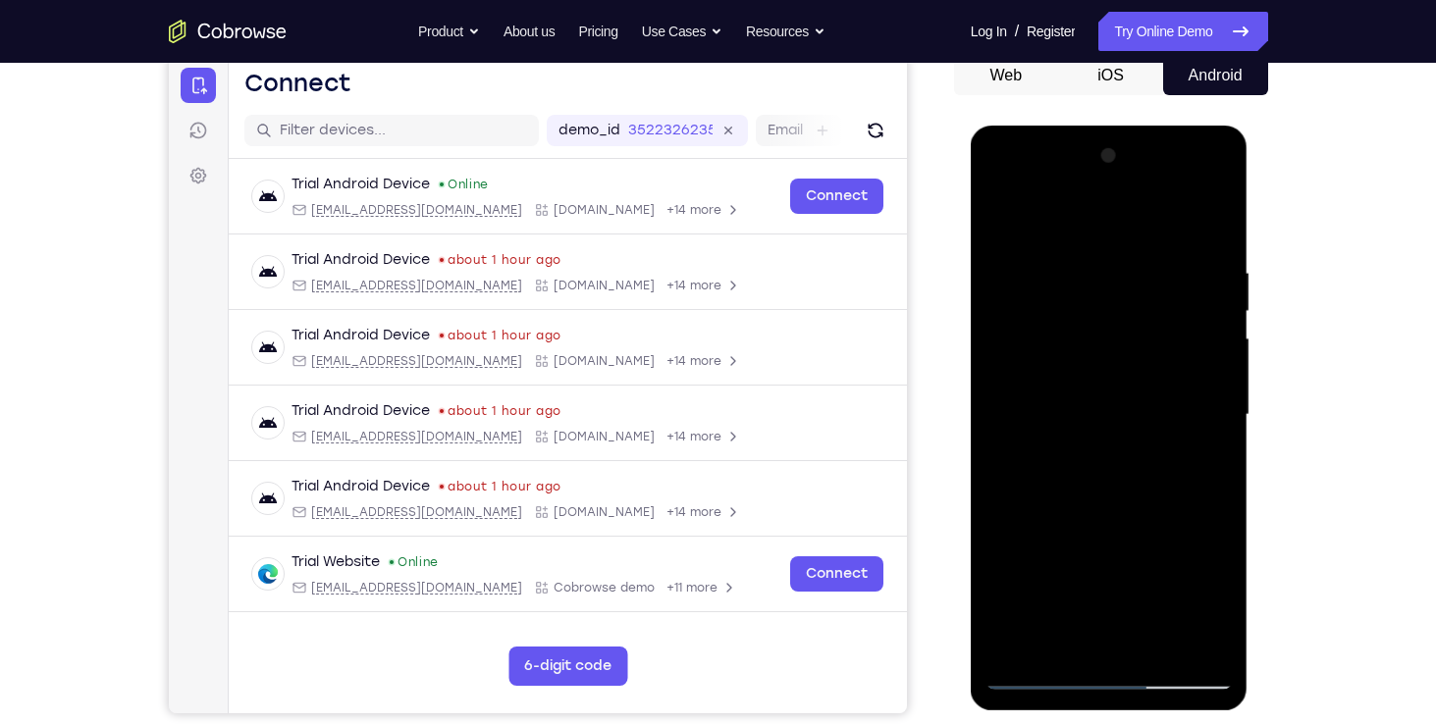
click at [1110, 418] on div at bounding box center [1108, 415] width 247 height 550
click at [1037, 671] on div at bounding box center [1108, 415] width 247 height 550
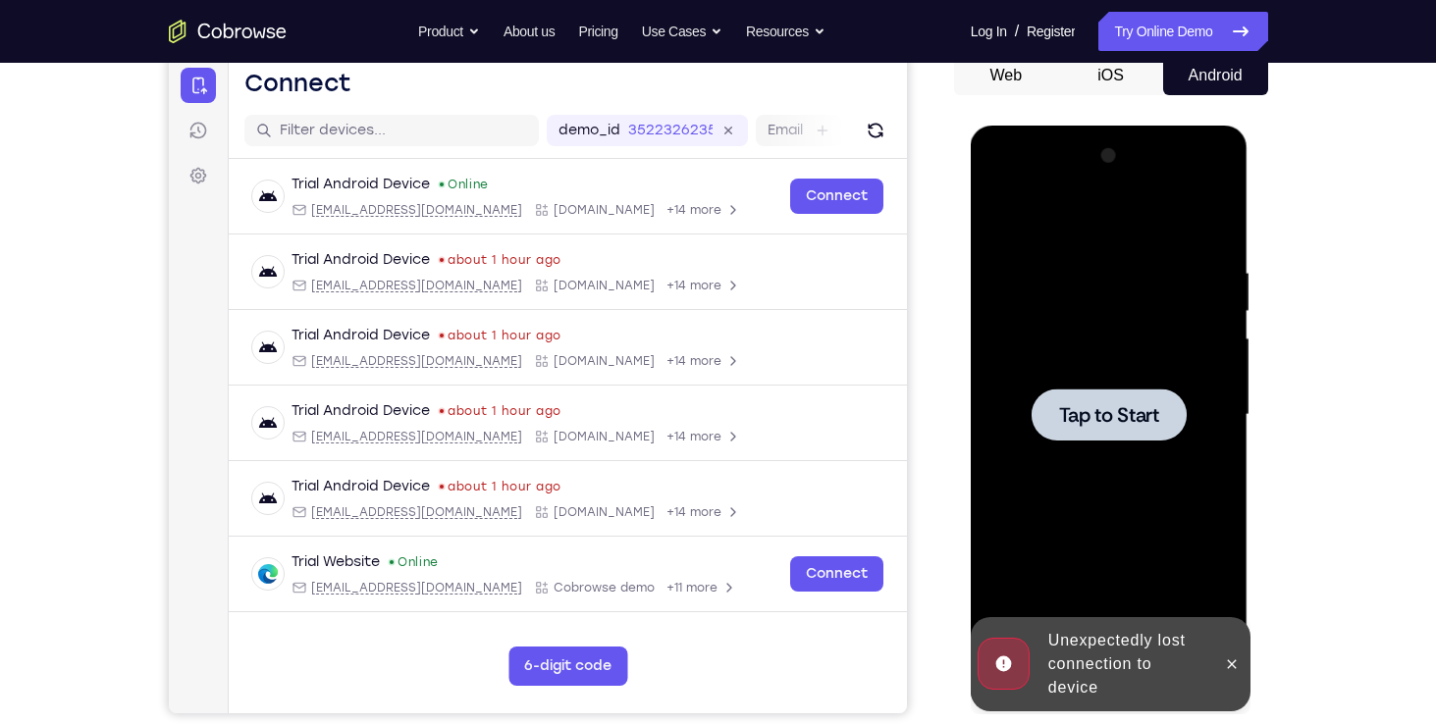
click at [1110, 374] on div at bounding box center [1108, 415] width 247 height 550
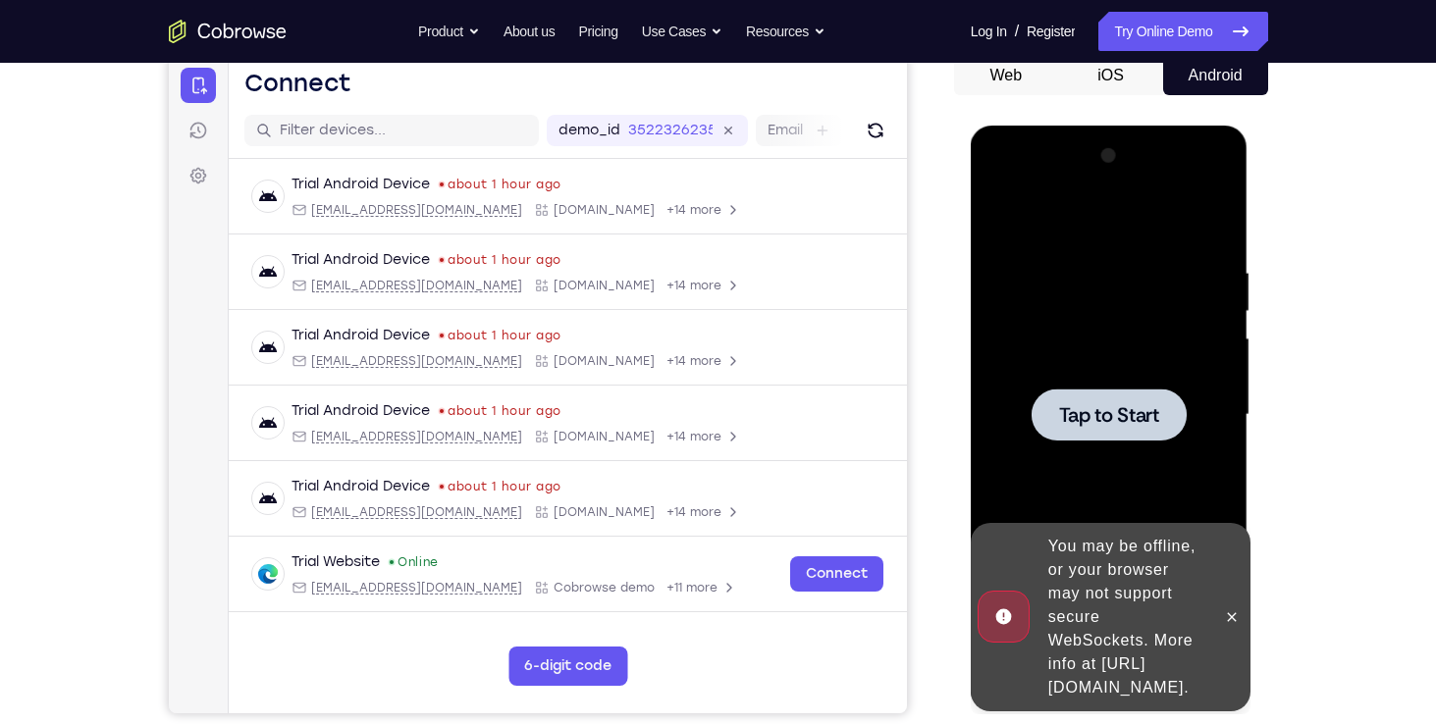
click at [1101, 330] on div at bounding box center [1108, 415] width 247 height 550
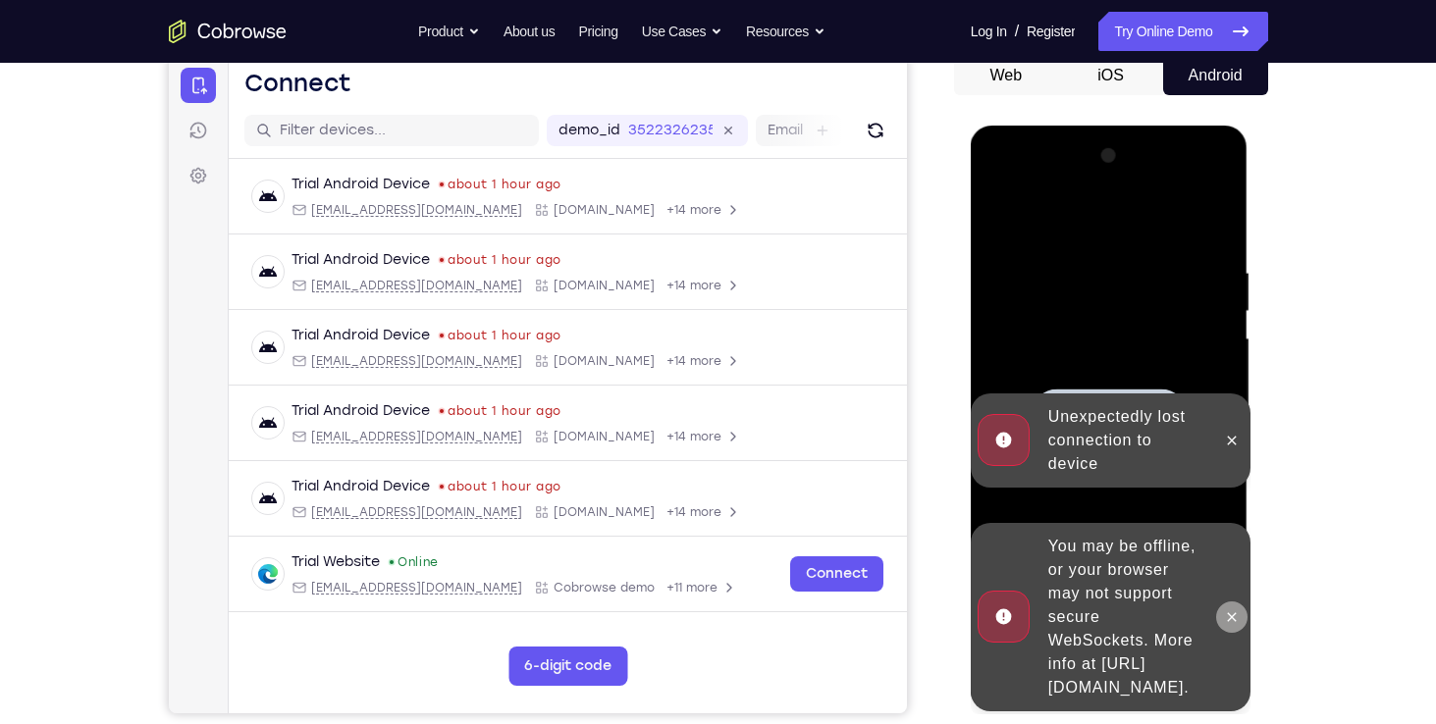
click at [1224, 609] on icon at bounding box center [1232, 617] width 16 height 16
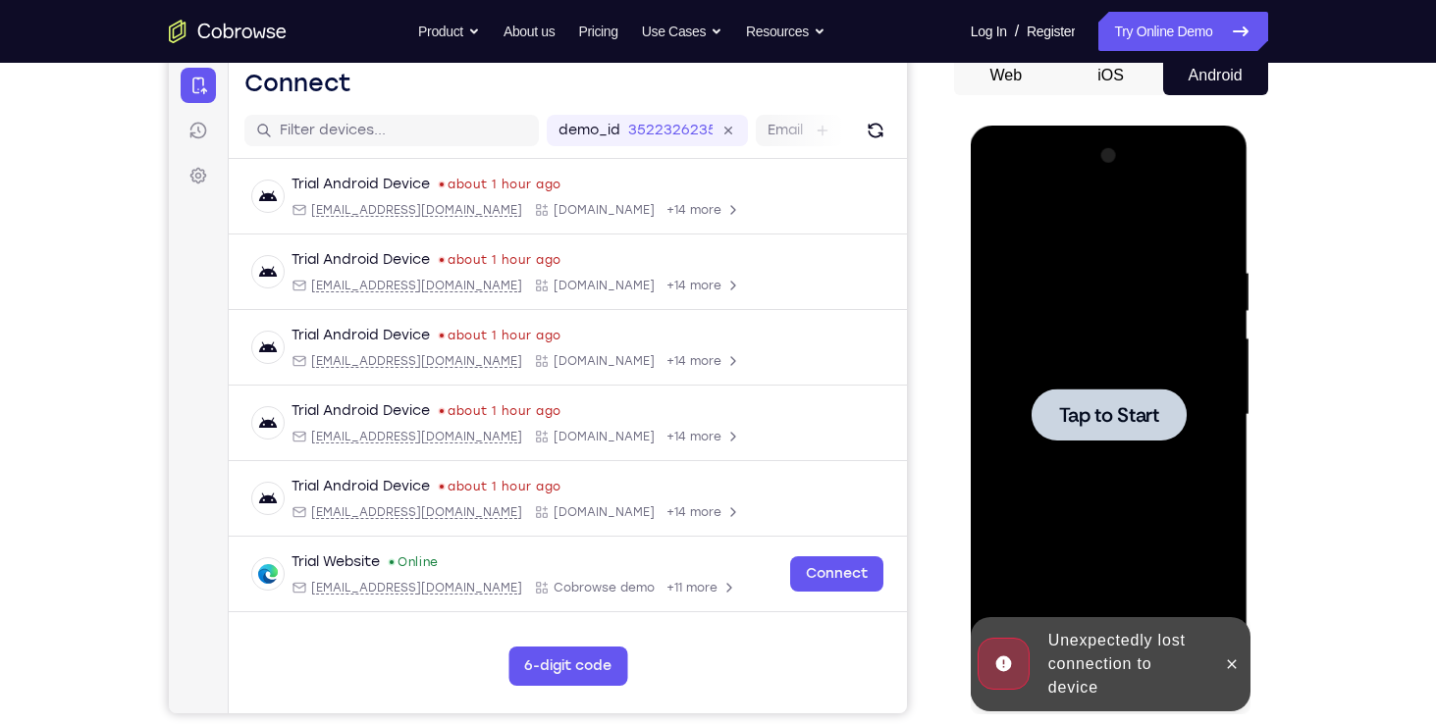
click at [1132, 396] on div at bounding box center [1109, 415] width 155 height 52
click at [1236, 664] on icon at bounding box center [1232, 665] width 16 height 16
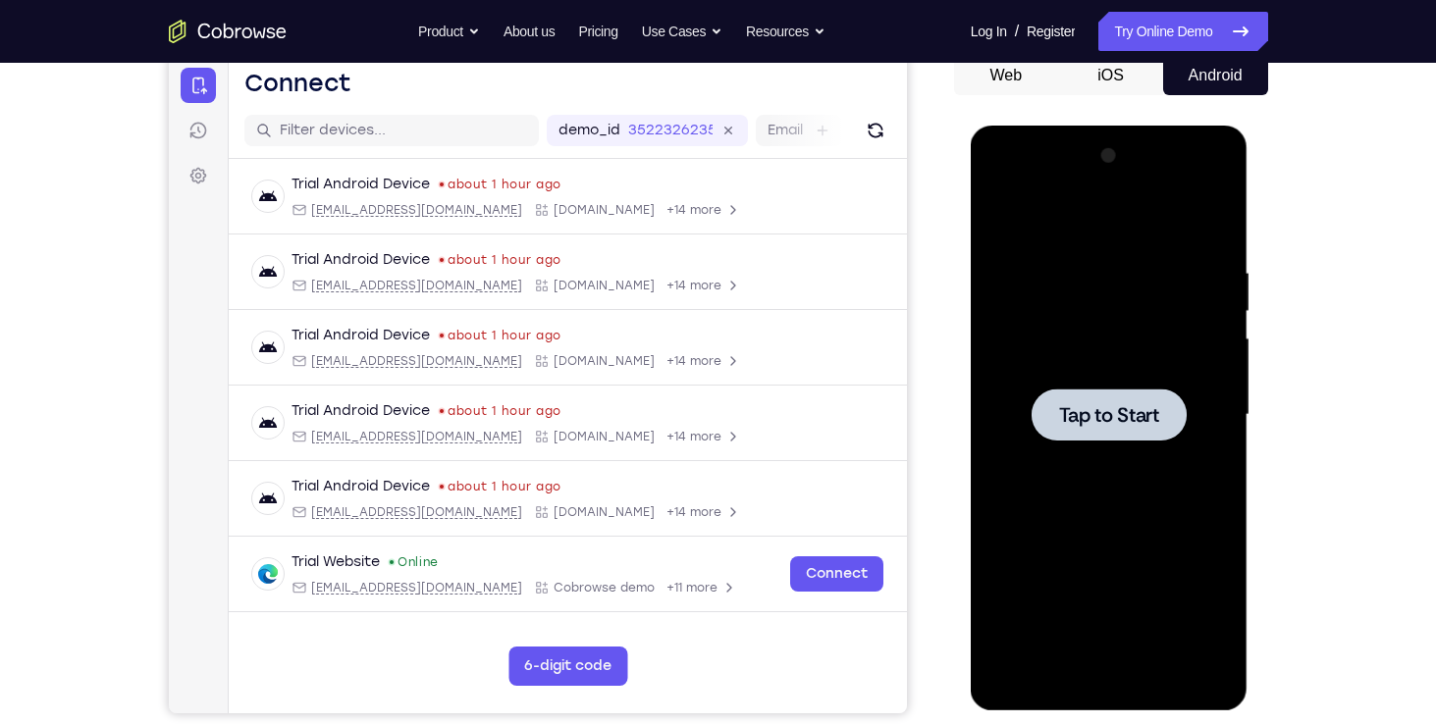
click at [1111, 333] on div at bounding box center [1108, 415] width 247 height 550
